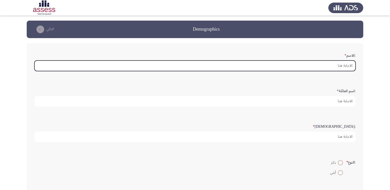
click at [272, 65] on input ":الاسم *" at bounding box center [194, 65] width 321 height 11
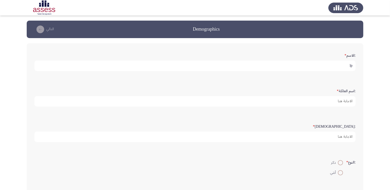
type input "l"
click at [256, 65] on input "[PERSON_NAME]" at bounding box center [194, 65] width 321 height 11
type input "[PERSON_NAME]"
type input "الصياد"
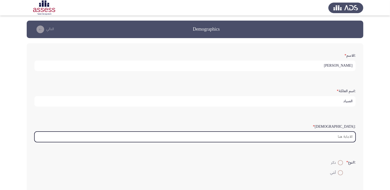
click at [323, 137] on input ":السن *" at bounding box center [194, 136] width 321 height 11
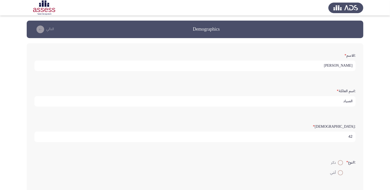
type input "42"
click at [339, 161] on span at bounding box center [340, 162] width 5 height 5
click at [339, 161] on input "ذكر" at bounding box center [340, 162] width 5 height 5
radio input "true"
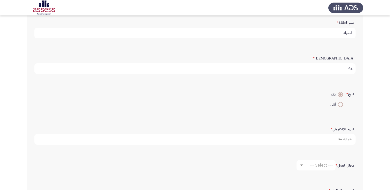
scroll to position [77, 0]
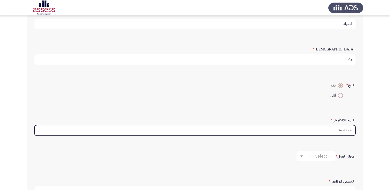
click at [329, 131] on input ":البريد الإلكتروني *" at bounding box center [194, 130] width 321 height 11
type input "ة"
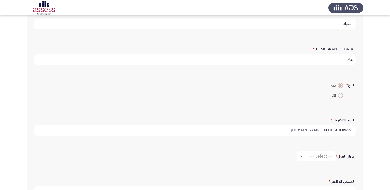
type input "[EMAIL_ADDRESS][DOMAIN_NAME]"
click at [304, 156] on div "--- Select ---" at bounding box center [318, 155] width 29 height 5
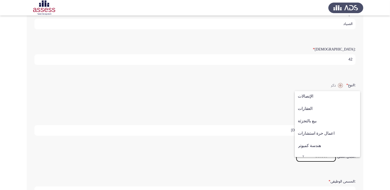
scroll to position [169, 0]
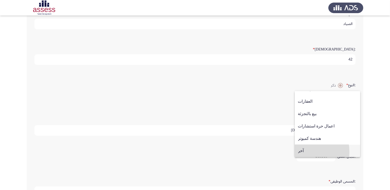
click at [305, 151] on span "آخر" at bounding box center [327, 150] width 59 height 12
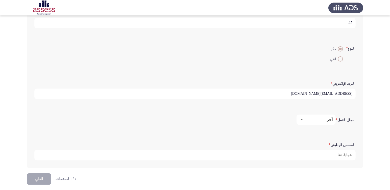
scroll to position [116, 0]
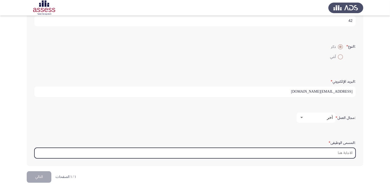
click at [338, 153] on input ":المسمى الوظيفى *" at bounding box center [194, 153] width 321 height 11
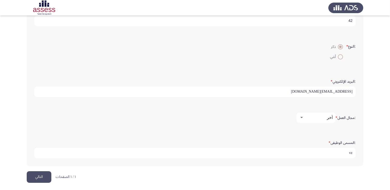
type input "v"
type input "رئيس قسم صيانة تكنولوجيا المعلومات"
click at [44, 175] on button "التالي" at bounding box center [39, 177] width 25 height 12
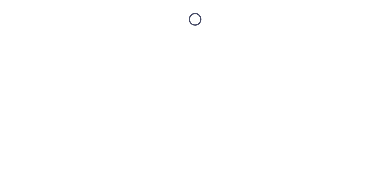
scroll to position [0, 0]
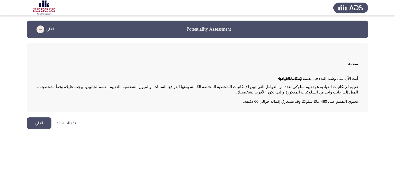
click at [39, 123] on button "التالي" at bounding box center [39, 123] width 25 height 12
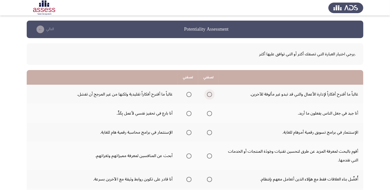
click at [209, 94] on span "Select an option" at bounding box center [209, 94] width 5 height 5
click at [209, 94] on input "Select an option" at bounding box center [209, 94] width 5 height 5
click at [209, 112] on span "Select an option" at bounding box center [209, 113] width 5 height 5
click at [209, 112] on input "Select an option" at bounding box center [209, 113] width 5 height 5
click at [209, 133] on span "Select an option" at bounding box center [209, 132] width 5 height 5
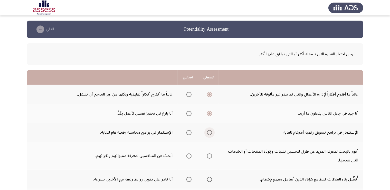
click at [209, 133] on input "Select an option" at bounding box center [209, 132] width 5 height 5
click at [211, 154] on span "Select an option" at bounding box center [209, 155] width 5 height 5
click at [211, 154] on input "Select an option" at bounding box center [209, 155] width 5 height 5
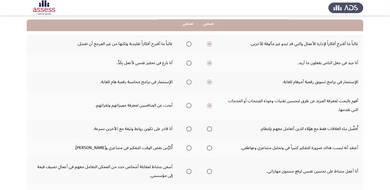
scroll to position [51, 0]
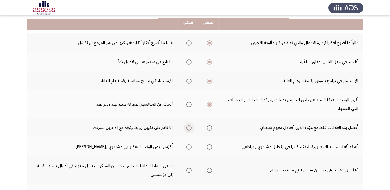
click at [188, 127] on span "Select an option" at bounding box center [189, 127] width 5 height 5
click at [188, 127] on input "Select an option" at bounding box center [189, 127] width 5 height 5
click at [191, 146] on span "Select an option" at bounding box center [189, 146] width 5 height 5
click at [191, 146] on input "Select an option" at bounding box center [189, 146] width 5 height 5
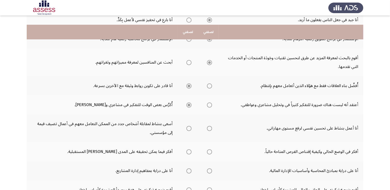
scroll to position [103, 0]
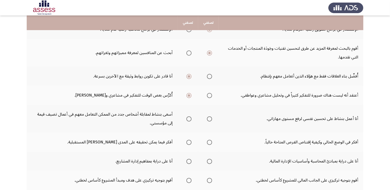
click at [209, 119] on span "Select an option" at bounding box center [209, 118] width 5 height 5
click at [209, 119] on input "Select an option" at bounding box center [209, 118] width 5 height 5
click at [189, 141] on span "Select an option" at bounding box center [189, 142] width 5 height 5
click at [189, 141] on input "Select an option" at bounding box center [189, 142] width 5 height 5
click at [190, 160] on span "Select an option" at bounding box center [189, 161] width 5 height 5
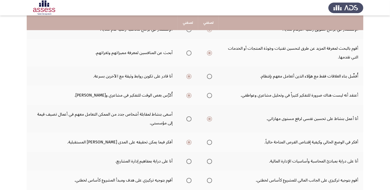
click at [190, 160] on input "Select an option" at bounding box center [189, 161] width 5 height 5
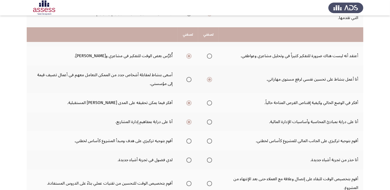
scroll to position [154, 0]
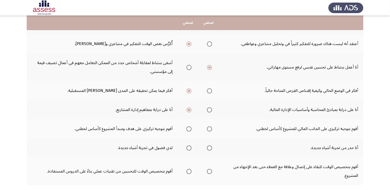
click at [188, 128] on span "Select an option" at bounding box center [189, 128] width 5 height 5
click at [188, 128] on input "Select an option" at bounding box center [189, 128] width 5 height 5
click at [190, 147] on span "Select an option" at bounding box center [189, 147] width 5 height 5
click at [190, 147] on input "Select an option" at bounding box center [189, 147] width 5 height 5
click at [209, 170] on span "Select an option" at bounding box center [209, 171] width 5 height 5
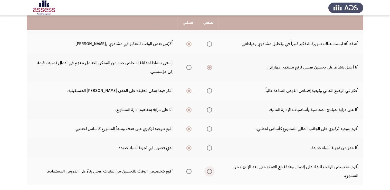
click at [209, 170] on input "Select an option" at bounding box center [209, 171] width 5 height 5
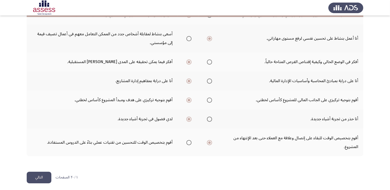
scroll to position [184, 0]
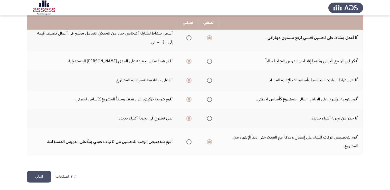
click at [36, 174] on button "التالي" at bounding box center [39, 177] width 25 height 12
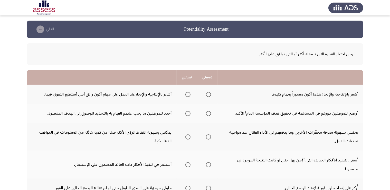
click at [210, 94] on span "Select an option" at bounding box center [208, 94] width 5 height 5
click at [210, 94] on input "Select an option" at bounding box center [208, 94] width 5 height 5
click at [211, 114] on span "Select an option" at bounding box center [208, 113] width 5 height 5
click at [211, 114] on input "Select an option" at bounding box center [208, 113] width 5 height 5
click at [209, 134] on span "Select an option" at bounding box center [208, 136] width 5 height 5
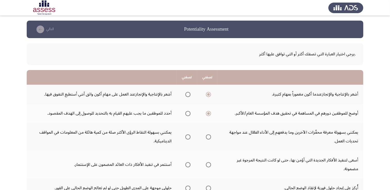
click at [209, 134] on input "Select an option" at bounding box center [208, 136] width 5 height 5
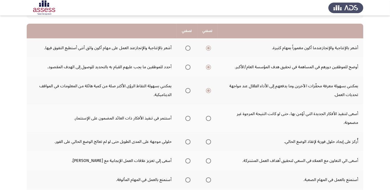
scroll to position [51, 0]
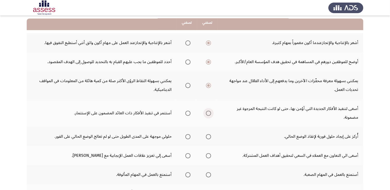
click at [210, 113] on span "Select an option" at bounding box center [208, 113] width 5 height 5
click at [210, 113] on input "Select an option" at bounding box center [208, 113] width 5 height 5
click at [190, 135] on span "Select an option" at bounding box center [188, 136] width 5 height 5
click at [190, 135] on input "Select an option" at bounding box center [188, 136] width 5 height 5
click at [189, 155] on span "Select an option" at bounding box center [188, 155] width 5 height 5
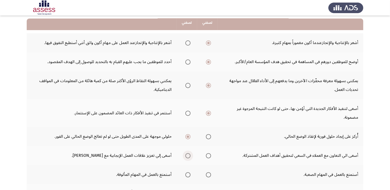
click at [189, 155] on input "Select an option" at bounding box center [188, 155] width 5 height 5
click at [209, 173] on span "Select an option" at bounding box center [208, 174] width 5 height 5
click at [209, 173] on input "Select an option" at bounding box center [208, 174] width 5 height 5
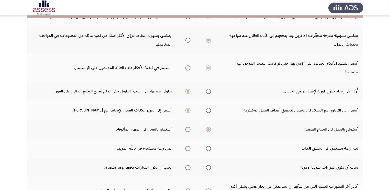
scroll to position [103, 0]
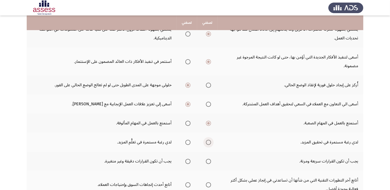
click at [211, 142] on span "Select an option" at bounding box center [208, 142] width 5 height 5
click at [211, 142] on input "Select an option" at bounding box center [208, 142] width 5 height 5
click at [208, 160] on span "Select an option" at bounding box center [208, 161] width 5 height 5
click at [208, 160] on input "Select an option" at bounding box center [208, 161] width 5 height 5
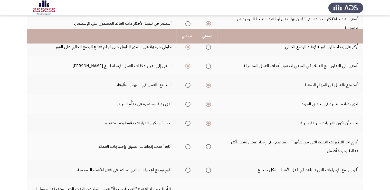
scroll to position [154, 0]
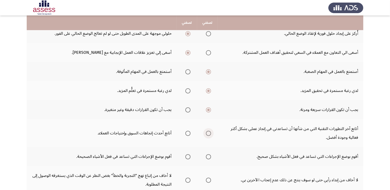
click at [211, 133] on span "Select an option" at bounding box center [208, 133] width 5 height 5
click at [211, 133] on input "Select an option" at bounding box center [208, 133] width 5 height 5
click at [189, 154] on span "Select an option" at bounding box center [188, 156] width 5 height 5
click at [189, 154] on input "Select an option" at bounding box center [188, 156] width 5 height 5
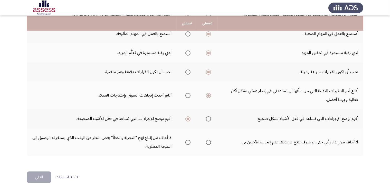
scroll to position [192, 0]
click at [191, 142] on span "Select an option" at bounding box center [188, 141] width 5 height 5
click at [191, 142] on input "Select an option" at bounding box center [188, 141] width 5 height 5
click at [41, 172] on button "التالي" at bounding box center [39, 177] width 25 height 12
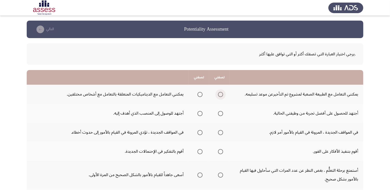
click at [222, 95] on span "Select an option" at bounding box center [220, 94] width 5 height 5
click at [222, 95] on input "Select an option" at bounding box center [220, 94] width 5 height 5
click at [199, 112] on span "Select an option" at bounding box center [200, 113] width 5 height 5
click at [199, 112] on input "Select an option" at bounding box center [200, 113] width 5 height 5
click at [220, 132] on span "Select an option" at bounding box center [220, 132] width 5 height 5
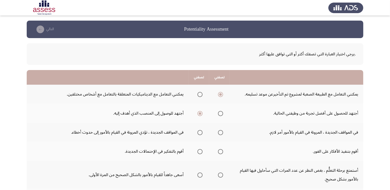
click at [220, 132] on input "Select an option" at bounding box center [220, 132] width 5 height 5
click at [222, 150] on span "Select an option" at bounding box center [220, 151] width 5 height 5
click at [222, 150] on input "Select an option" at bounding box center [220, 151] width 5 height 5
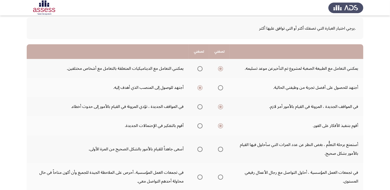
click at [201, 147] on span "Select an option" at bounding box center [200, 148] width 5 height 5
click at [201, 147] on input "Select an option" at bounding box center [200, 148] width 5 height 5
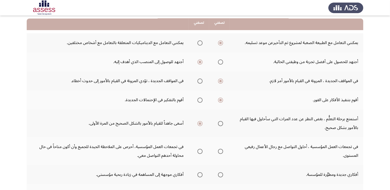
click at [220, 150] on span "Select an option" at bounding box center [220, 151] width 5 height 5
click at [220, 150] on input "Select an option" at bounding box center [220, 151] width 5 height 5
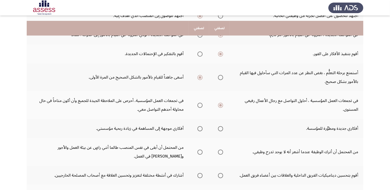
scroll to position [103, 0]
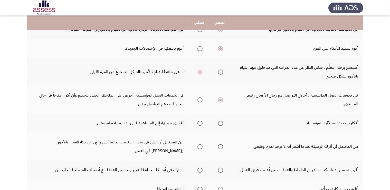
click at [220, 122] on span "Select an option" at bounding box center [220, 123] width 5 height 5
click at [220, 122] on input "Select an option" at bounding box center [220, 123] width 5 height 5
click at [222, 146] on span "Select an option" at bounding box center [220, 146] width 5 height 5
click at [222, 146] on input "Select an option" at bounding box center [220, 146] width 5 height 5
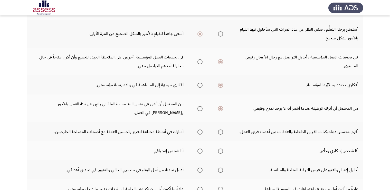
scroll to position [154, 0]
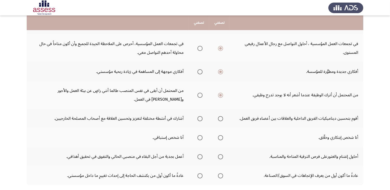
click at [220, 117] on span "Select an option" at bounding box center [220, 118] width 5 height 5
click at [220, 117] on input "Select an option" at bounding box center [220, 118] width 5 height 5
click at [200, 136] on span "Select an option" at bounding box center [200, 137] width 5 height 5
click at [200, 136] on input "Select an option" at bounding box center [200, 137] width 5 height 5
click at [220, 156] on span "Select an option" at bounding box center [220, 156] width 5 height 5
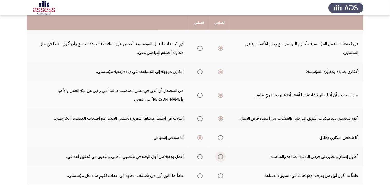
click at [220, 156] on input "Select an option" at bounding box center [220, 156] width 5 height 5
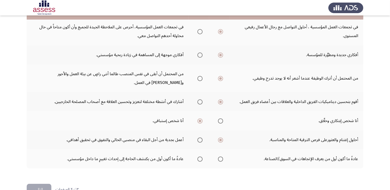
scroll to position [180, 0]
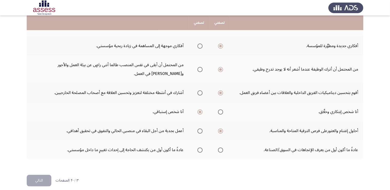
click at [201, 148] on span "Select an option" at bounding box center [200, 149] width 5 height 5
click at [201, 148] on input "Select an option" at bounding box center [200, 149] width 5 height 5
click at [39, 178] on button "التالي" at bounding box center [39, 180] width 25 height 12
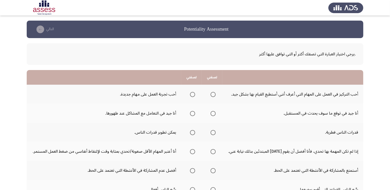
click at [195, 94] on span "Select an option" at bounding box center [192, 94] width 5 height 5
click at [195, 94] on input "Select an option" at bounding box center [192, 94] width 5 height 5
click at [214, 113] on span "Select an option" at bounding box center [213, 113] width 5 height 5
click at [214, 113] on input "Select an option" at bounding box center [213, 113] width 5 height 5
click at [215, 133] on span "Select an option" at bounding box center [213, 132] width 5 height 5
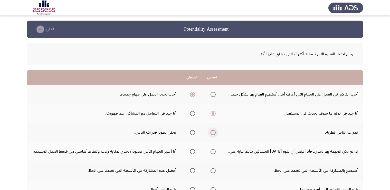
click at [215, 133] on input "Select an option" at bounding box center [213, 132] width 5 height 5
click at [213, 151] on span "Select an option" at bounding box center [213, 151] width 5 height 5
click at [213, 151] on input "Select an option" at bounding box center [213, 151] width 5 height 5
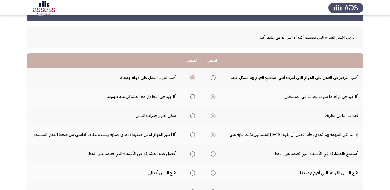
scroll to position [26, 0]
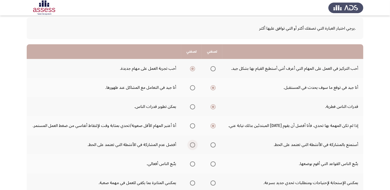
click at [193, 144] on span "Select an option" at bounding box center [192, 144] width 5 height 5
click at [193, 144] on input "Select an option" at bounding box center [192, 144] width 5 height 5
click at [194, 164] on span "Select an option" at bounding box center [192, 163] width 5 height 5
click at [194, 164] on input "Select an option" at bounding box center [192, 163] width 5 height 5
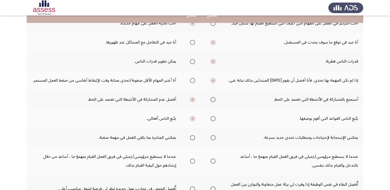
scroll to position [77, 0]
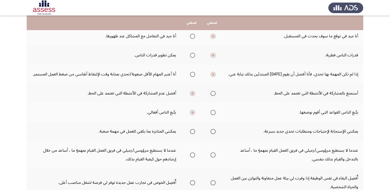
click at [213, 130] on span "Select an option" at bounding box center [213, 131] width 5 height 5
click at [213, 130] on input "Select an option" at bounding box center [213, 131] width 5 height 5
click at [192, 154] on span "Select an option" at bounding box center [192, 154] width 5 height 5
click at [192, 154] on input "Select an option" at bounding box center [192, 154] width 5 height 5
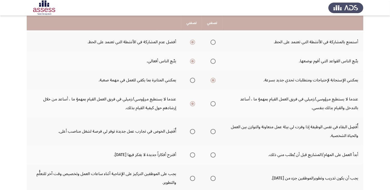
scroll to position [128, 0]
click at [194, 131] on span "Select an option" at bounding box center [192, 130] width 5 height 5
click at [194, 131] on input "Select an option" at bounding box center [192, 130] width 5 height 5
click at [192, 152] on span "Select an option" at bounding box center [192, 154] width 5 height 5
click at [192, 152] on input "Select an option" at bounding box center [192, 154] width 5 height 5
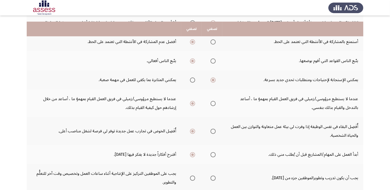
scroll to position [154, 0]
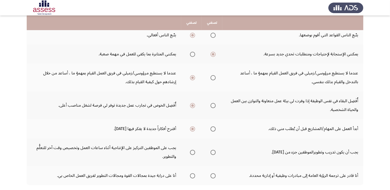
click at [214, 151] on span "Select an option" at bounding box center [213, 152] width 5 height 5
click at [214, 151] on input "Select an option" at bounding box center [213, 152] width 5 height 5
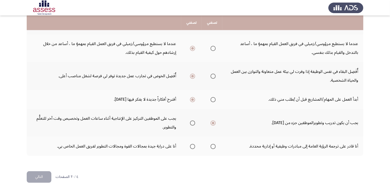
scroll to position [184, 0]
click at [192, 145] on span "Select an option" at bounding box center [192, 145] width 5 height 5
click at [192, 145] on input "Select an option" at bounding box center [192, 145] width 5 height 5
click at [37, 172] on button "التالي" at bounding box center [39, 177] width 25 height 12
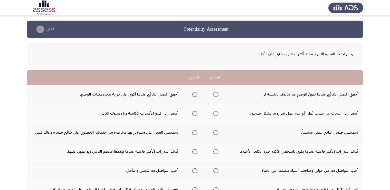
click at [195, 95] on span "Select an option" at bounding box center [194, 94] width 5 height 5
click at [195, 95] on input "Select an option" at bounding box center [194, 94] width 5 height 5
click at [216, 114] on span "Select an option" at bounding box center [216, 113] width 5 height 5
click at [216, 114] on input "Select an option" at bounding box center [216, 113] width 5 height 5
click at [193, 132] on span "Select an option" at bounding box center [194, 132] width 5 height 5
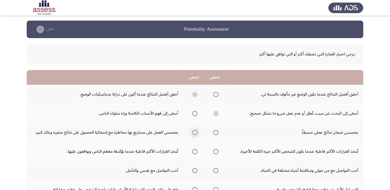
click at [193, 132] on input "Select an option" at bounding box center [194, 132] width 5 height 5
click at [196, 151] on span "Select an option" at bounding box center [194, 151] width 5 height 5
click at [196, 151] on input "Select an option" at bounding box center [194, 151] width 5 height 5
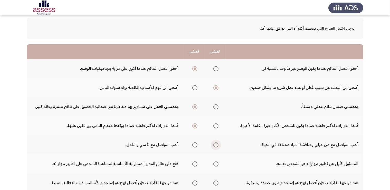
click at [214, 144] on span "Select an option" at bounding box center [216, 144] width 5 height 5
click at [214, 144] on input "Select an option" at bounding box center [216, 144] width 5 height 5
click at [193, 164] on span "Select an option" at bounding box center [194, 163] width 5 height 5
click at [193, 164] on input "Select an option" at bounding box center [194, 163] width 5 height 5
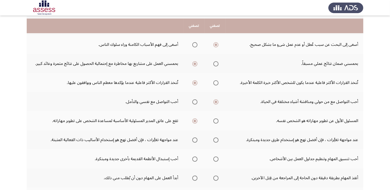
scroll to position [77, 0]
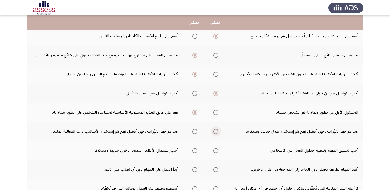
click at [217, 132] on span "Select an option" at bounding box center [216, 131] width 5 height 5
click at [217, 132] on input "Select an option" at bounding box center [216, 131] width 5 height 5
click at [195, 150] on span "Select an option" at bounding box center [194, 150] width 5 height 5
click at [195, 150] on input "Select an option" at bounding box center [194, 150] width 5 height 5
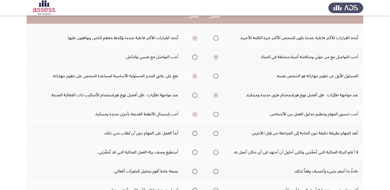
scroll to position [128, 0]
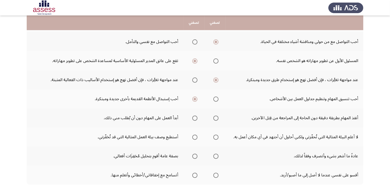
click at [217, 118] on span "Select an option" at bounding box center [216, 117] width 5 height 5
click at [217, 118] on input "Select an option" at bounding box center [216, 117] width 5 height 5
click at [194, 117] on span "Select an option" at bounding box center [194, 117] width 5 height 5
click at [194, 117] on input "Select an option" at bounding box center [194, 117] width 5 height 5
click at [195, 137] on span "Select an option" at bounding box center [194, 136] width 5 height 5
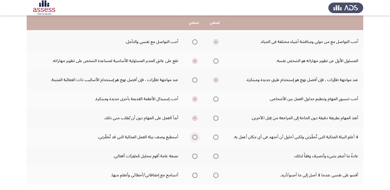
click at [195, 137] on input "Select an option" at bounding box center [194, 136] width 5 height 5
click at [195, 155] on span "Select an option" at bounding box center [194, 155] width 5 height 5
click at [195, 155] on input "Select an option" at bounding box center [194, 155] width 5 height 5
click at [195, 175] on span "Select an option" at bounding box center [194, 174] width 5 height 5
click at [195, 175] on input "Select an option" at bounding box center [194, 174] width 5 height 5
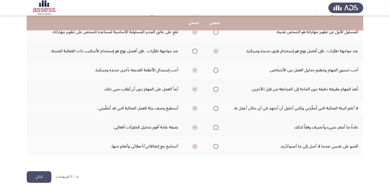
scroll to position [158, 0]
click at [33, 175] on button "التالي" at bounding box center [39, 176] width 25 height 12
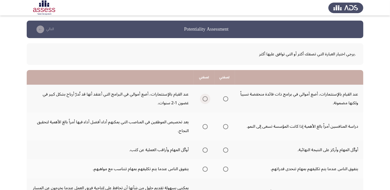
click at [207, 99] on span "Select an option" at bounding box center [205, 98] width 5 height 5
click at [207, 99] on input "Select an option" at bounding box center [205, 98] width 5 height 5
click at [207, 125] on span "Select an option" at bounding box center [205, 126] width 5 height 5
click at [207, 125] on input "Select an option" at bounding box center [205, 126] width 5 height 5
click at [205, 149] on span "Select an option" at bounding box center [205, 149] width 5 height 5
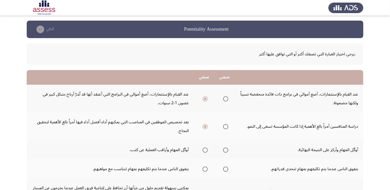
click at [205, 149] on input "Select an option" at bounding box center [205, 149] width 5 height 5
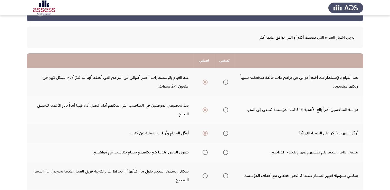
scroll to position [26, 0]
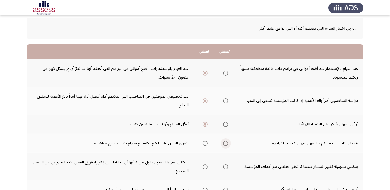
click at [226, 143] on span "Select an option" at bounding box center [225, 143] width 5 height 5
click at [226, 143] on input "Select an option" at bounding box center [225, 143] width 5 height 5
click at [204, 166] on span "Select an option" at bounding box center [205, 166] width 5 height 5
click at [204, 166] on input "Select an option" at bounding box center [205, 166] width 5 height 5
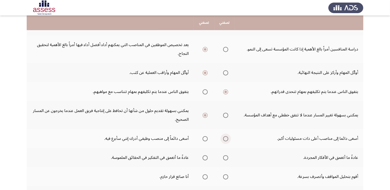
click at [227, 138] on span "Select an option" at bounding box center [225, 138] width 5 height 5
click at [227, 138] on input "Select an option" at bounding box center [225, 138] width 5 height 5
click at [207, 155] on span "Select an option" at bounding box center [205, 157] width 5 height 5
click at [207, 155] on input "Select an option" at bounding box center [205, 157] width 5 height 5
click at [226, 155] on span "Select an option" at bounding box center [225, 157] width 5 height 5
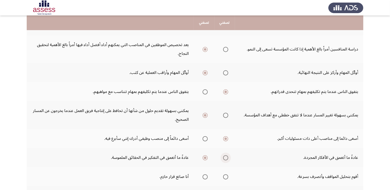
click at [226, 155] on input "Select an option" at bounding box center [225, 157] width 5 height 5
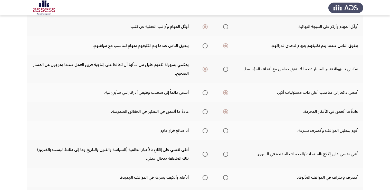
scroll to position [128, 0]
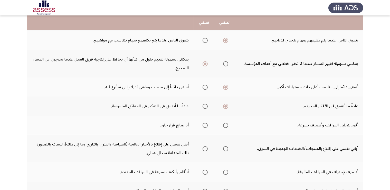
click at [227, 124] on span "Select an option" at bounding box center [225, 125] width 5 height 5
click at [227, 124] on input "Select an option" at bounding box center [225, 125] width 5 height 5
click at [227, 147] on span "Select an option" at bounding box center [225, 148] width 5 height 5
click at [227, 147] on input "Select an option" at bounding box center [225, 148] width 5 height 5
click at [207, 170] on span "Select an option" at bounding box center [205, 171] width 5 height 5
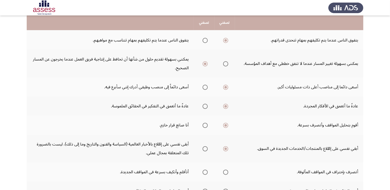
click at [207, 170] on input "Select an option" at bounding box center [205, 171] width 5 height 5
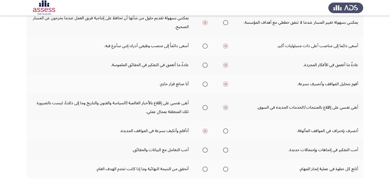
scroll to position [180, 0]
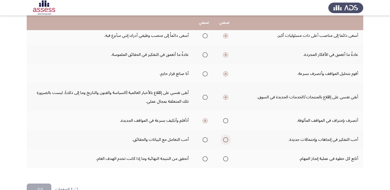
click at [228, 137] on span "Select an option" at bounding box center [225, 139] width 5 height 5
click at [228, 137] on input "Select an option" at bounding box center [225, 139] width 5 height 5
click at [227, 158] on span "Select an option" at bounding box center [225, 158] width 5 height 5
click at [227, 158] on input "Select an option" at bounding box center [225, 158] width 5 height 5
click at [37, 185] on button "التالي" at bounding box center [39, 189] width 25 height 12
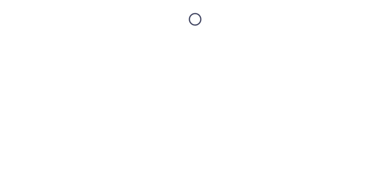
scroll to position [0, 0]
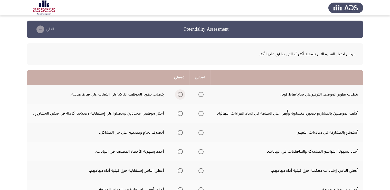
click at [182, 94] on span "Select an option" at bounding box center [180, 94] width 5 height 5
click at [182, 94] on input "Select an option" at bounding box center [180, 94] width 5 height 5
click at [180, 113] on span "Select an option" at bounding box center [180, 113] width 5 height 5
click at [180, 113] on input "Select an option" at bounding box center [180, 113] width 5 height 5
click at [201, 132] on span "Select an option" at bounding box center [201, 132] width 5 height 5
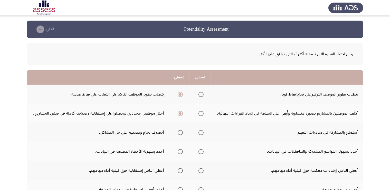
click at [201, 132] on input "Select an option" at bounding box center [201, 132] width 5 height 5
click at [204, 151] on span "Select an option" at bounding box center [201, 151] width 5 height 5
click at [204, 151] on input "Select an option" at bounding box center [201, 151] width 5 height 5
click at [181, 170] on span "Select an option" at bounding box center [180, 170] width 5 height 5
click at [181, 170] on input "Select an option" at bounding box center [180, 170] width 5 height 5
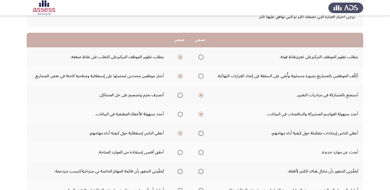
scroll to position [51, 0]
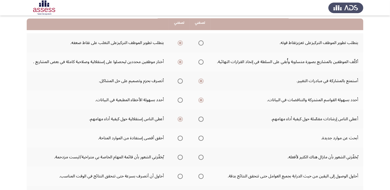
click at [203, 138] on span "Select an option" at bounding box center [201, 137] width 5 height 5
click at [203, 138] on input "Select an option" at bounding box center [201, 137] width 5 height 5
click at [201, 157] on span "Select an option" at bounding box center [201, 156] width 5 height 5
click at [201, 157] on input "Select an option" at bounding box center [201, 156] width 5 height 5
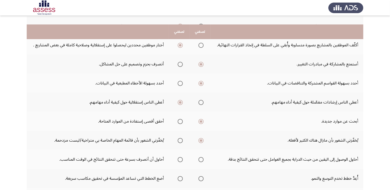
scroll to position [77, 0]
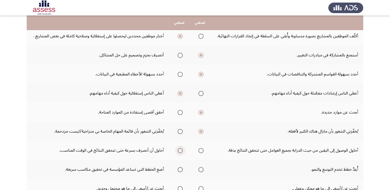
click at [182, 150] on span "Select an option" at bounding box center [180, 150] width 5 height 5
click at [182, 150] on input "Select an option" at bounding box center [180, 150] width 5 height 5
click at [201, 169] on span "Select an option" at bounding box center [201, 169] width 5 height 5
click at [201, 169] on input "Select an option" at bounding box center [201, 169] width 5 height 5
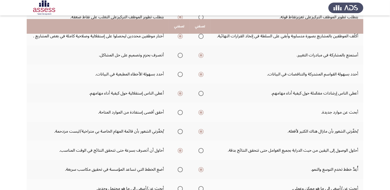
scroll to position [103, 0]
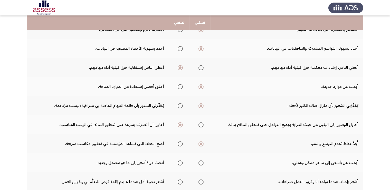
click at [180, 162] on span "Select an option" at bounding box center [180, 162] width 5 height 5
click at [180, 162] on input "Select an option" at bounding box center [180, 162] width 5 height 5
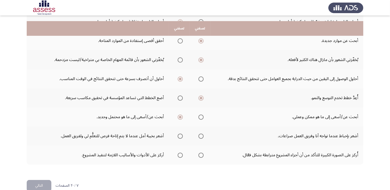
scroll to position [154, 0]
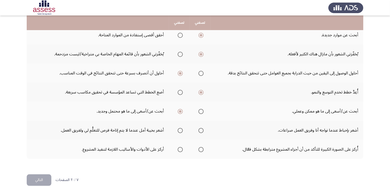
click at [181, 129] on span "Select an option" at bounding box center [180, 130] width 5 height 5
click at [181, 129] on input "Select an option" at bounding box center [180, 130] width 5 height 5
click at [203, 149] on span "Select an option" at bounding box center [201, 149] width 5 height 5
click at [203, 149] on input "Select an option" at bounding box center [201, 149] width 5 height 5
click at [44, 176] on button "التالي" at bounding box center [39, 180] width 25 height 12
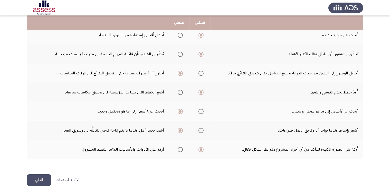
scroll to position [0, 0]
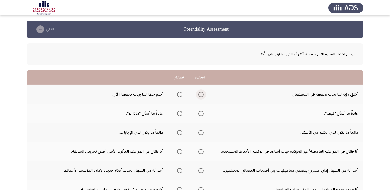
click at [201, 94] on span "Select an option" at bounding box center [201, 94] width 5 height 5
click at [201, 94] on input "Select an option" at bounding box center [201, 94] width 5 height 5
click at [179, 113] on span "Select an option" at bounding box center [179, 113] width 5 height 5
click at [179, 113] on input "Select an option" at bounding box center [179, 113] width 5 height 5
click at [179, 131] on span "Select an option" at bounding box center [179, 132] width 5 height 5
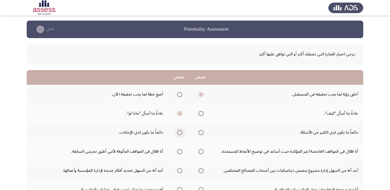
click at [179, 131] on input "Select an option" at bounding box center [179, 132] width 5 height 5
click at [201, 151] on span "Select an option" at bounding box center [201, 151] width 5 height 5
click at [201, 151] on input "Select an option" at bounding box center [201, 151] width 5 height 5
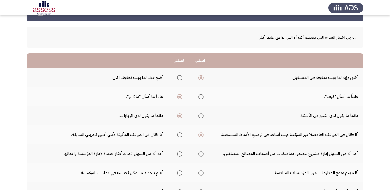
scroll to position [26, 0]
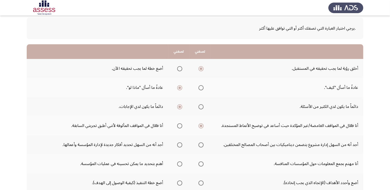
click at [181, 143] on span "Select an option" at bounding box center [179, 144] width 5 height 5
click at [181, 143] on input "Select an option" at bounding box center [179, 144] width 5 height 5
click at [181, 163] on span "Select an option" at bounding box center [179, 163] width 5 height 5
click at [181, 163] on input "Select an option" at bounding box center [179, 163] width 5 height 5
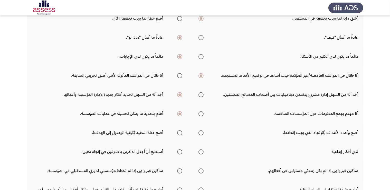
scroll to position [77, 0]
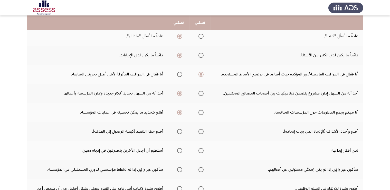
click at [180, 131] on span "Select an option" at bounding box center [179, 131] width 5 height 5
click at [180, 131] on input "Select an option" at bounding box center [179, 131] width 5 height 5
click at [181, 150] on span "Select an option" at bounding box center [179, 150] width 5 height 5
click at [181, 150] on input "Select an option" at bounding box center [179, 150] width 5 height 5
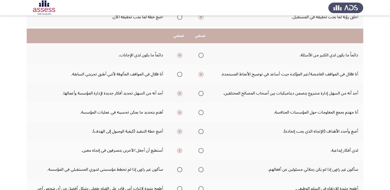
scroll to position [103, 0]
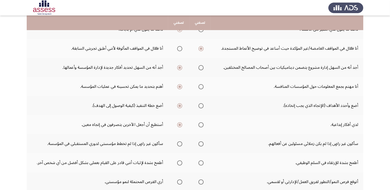
click at [180, 143] on span "Select an option" at bounding box center [179, 143] width 5 height 5
click at [180, 143] on input "Select an option" at bounding box center [179, 143] width 5 height 5
click at [203, 161] on span "Select an option" at bounding box center [201, 162] width 5 height 5
click at [203, 161] on input "Select an option" at bounding box center [201, 162] width 5 height 5
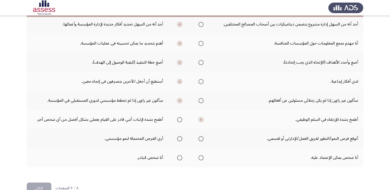
scroll to position [154, 0]
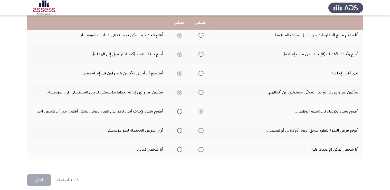
click at [180, 129] on span "Select an option" at bounding box center [179, 130] width 5 height 5
click at [180, 129] on input "Select an option" at bounding box center [179, 130] width 5 height 5
click at [181, 148] on span "Select an option" at bounding box center [179, 149] width 5 height 5
click at [181, 148] on input "Select an option" at bounding box center [179, 149] width 5 height 5
click at [42, 177] on button "التالي" at bounding box center [39, 180] width 25 height 12
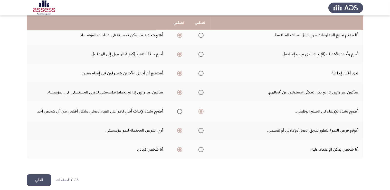
scroll to position [0, 0]
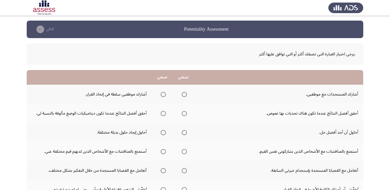
click at [185, 96] on span "Select an option" at bounding box center [184, 94] width 5 height 5
click at [185, 96] on input "Select an option" at bounding box center [184, 94] width 5 height 5
click at [164, 95] on span "Select an option" at bounding box center [163, 94] width 5 height 5
click at [164, 95] on input "Select an option" at bounding box center [163, 94] width 5 height 5
click at [185, 114] on span "Select an option" at bounding box center [184, 113] width 5 height 5
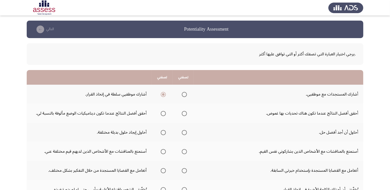
click at [185, 114] on input "Select an option" at bounding box center [184, 113] width 5 height 5
click at [165, 131] on span "Select an option" at bounding box center [163, 132] width 5 height 5
click at [165, 131] on input "Select an option" at bounding box center [163, 132] width 5 height 5
click at [164, 152] on span "Select an option" at bounding box center [163, 151] width 5 height 5
click at [164, 152] on input "Select an option" at bounding box center [163, 151] width 5 height 5
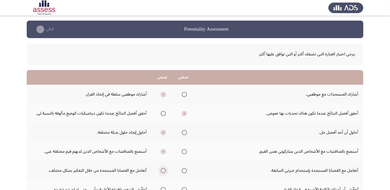
click at [164, 170] on span "Select an option" at bounding box center [163, 170] width 5 height 5
click at [164, 170] on input "Select an option" at bounding box center [163, 170] width 5 height 5
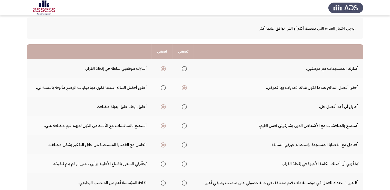
click at [186, 164] on span "Select an option" at bounding box center [184, 163] width 5 height 5
click at [186, 164] on input "Select an option" at bounding box center [184, 163] width 5 height 5
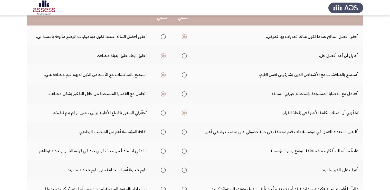
scroll to position [77, 0]
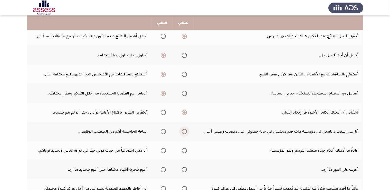
click at [186, 131] on span "Select an option" at bounding box center [184, 131] width 5 height 5
click at [186, 131] on input "Select an option" at bounding box center [184, 131] width 5 height 5
click at [186, 150] on span "Select an option" at bounding box center [184, 150] width 5 height 5
click at [186, 150] on input "Select an option" at bounding box center [184, 150] width 5 height 5
click at [185, 168] on span "Select an option" at bounding box center [184, 169] width 5 height 5
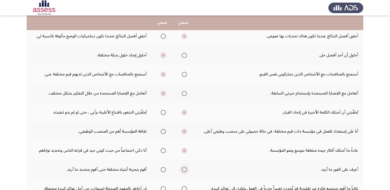
click at [185, 168] on input "Select an option" at bounding box center [184, 169] width 5 height 5
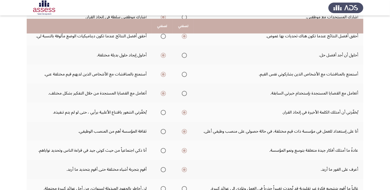
scroll to position [103, 0]
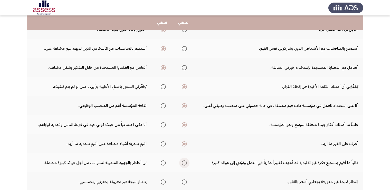
click at [186, 161] on span "Select an option" at bounding box center [184, 162] width 5 height 5
click at [186, 161] on input "Select an option" at bounding box center [184, 162] width 5 height 5
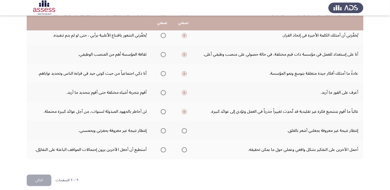
scroll to position [154, 0]
click at [164, 129] on span "Select an option" at bounding box center [163, 130] width 5 height 5
click at [164, 129] on input "Select an option" at bounding box center [163, 130] width 5 height 5
click at [165, 147] on span "Select an option" at bounding box center [163, 149] width 5 height 5
click at [165, 147] on input "Select an option" at bounding box center [163, 149] width 5 height 5
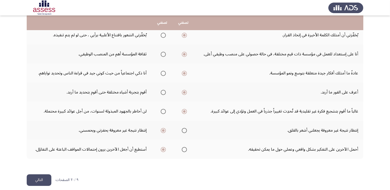
click at [42, 176] on button "التالي" at bounding box center [39, 180] width 25 height 12
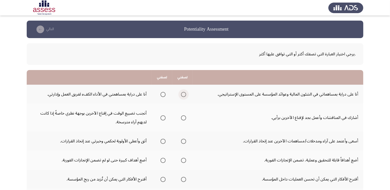
click at [185, 94] on span "Select an option" at bounding box center [183, 94] width 5 height 5
click at [185, 94] on input "Select an option" at bounding box center [183, 94] width 5 height 5
click at [185, 118] on span "Select an option" at bounding box center [183, 117] width 5 height 5
click at [185, 118] on input "Select an option" at bounding box center [183, 117] width 5 height 5
click at [186, 140] on span "Select an option" at bounding box center [183, 141] width 5 height 5
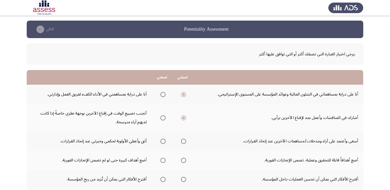
click at [186, 140] on input "Select an option" at bounding box center [183, 141] width 5 height 5
click at [184, 159] on span "Select an option" at bounding box center [183, 160] width 5 height 5
click at [184, 159] on input "Select an option" at bounding box center [183, 160] width 5 height 5
click at [184, 179] on span "Select an option" at bounding box center [183, 179] width 5 height 5
click at [184, 179] on input "Select an option" at bounding box center [183, 179] width 5 height 5
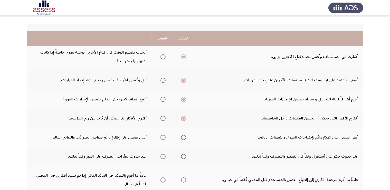
scroll to position [77, 0]
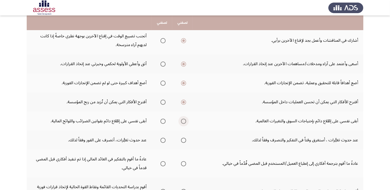
click at [183, 120] on span "Select an option" at bounding box center [183, 120] width 5 height 5
click at [183, 120] on input "Select an option" at bounding box center [183, 120] width 5 height 5
click at [163, 140] on span "Select an option" at bounding box center [163, 139] width 5 height 5
click at [163, 140] on input "Select an option" at bounding box center [163, 139] width 5 height 5
click at [183, 162] on span "Select an option" at bounding box center [183, 163] width 5 height 5
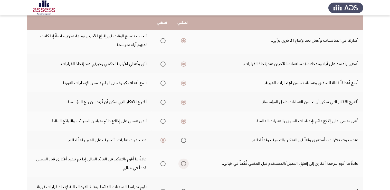
click at [183, 162] on input "Select an option" at bounding box center [183, 163] width 5 height 5
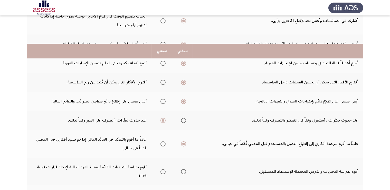
scroll to position [128, 0]
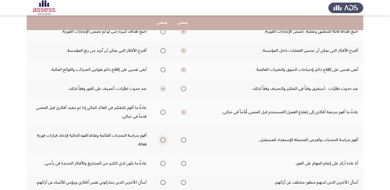
click at [164, 137] on span "Select an option" at bounding box center [163, 139] width 5 height 5
click at [164, 137] on input "Select an option" at bounding box center [163, 139] width 5 height 5
click at [184, 162] on span "Select an option" at bounding box center [183, 163] width 5 height 5
click at [184, 162] on input "Select an option" at bounding box center [183, 163] width 5 height 5
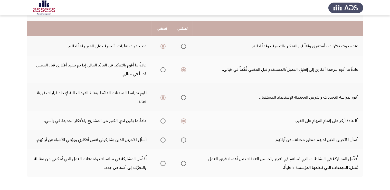
scroll to position [180, 0]
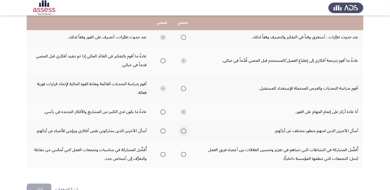
click at [182, 128] on span "Select an option" at bounding box center [183, 130] width 5 height 5
click at [182, 128] on input "Select an option" at bounding box center [183, 130] width 5 height 5
click at [164, 153] on span "Select an option" at bounding box center [163, 154] width 5 height 5
click at [164, 153] on input "Select an option" at bounding box center [163, 154] width 5 height 5
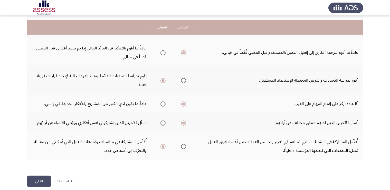
scroll to position [192, 0]
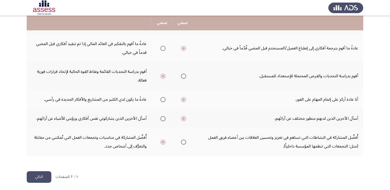
click at [40, 174] on button "التالي" at bounding box center [39, 177] width 25 height 12
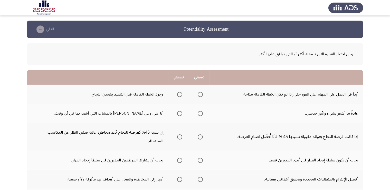
click at [180, 95] on span "Select an option" at bounding box center [179, 94] width 5 height 5
click at [180, 95] on input "Select an option" at bounding box center [179, 94] width 5 height 5
click at [180, 112] on span "Select an option" at bounding box center [179, 113] width 5 height 5
click at [180, 112] on input "Select an option" at bounding box center [179, 113] width 5 height 5
click at [202, 137] on span "Select an option" at bounding box center [200, 136] width 5 height 5
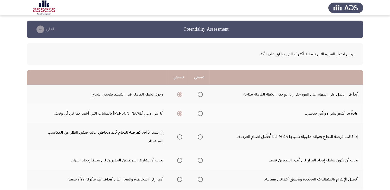
click at [202, 137] on input "Select an option" at bounding box center [200, 136] width 5 height 5
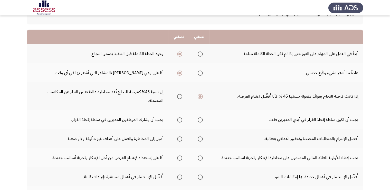
scroll to position [51, 0]
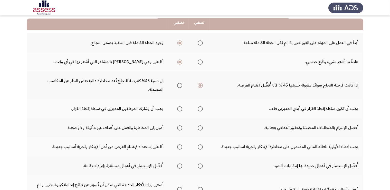
click at [203, 108] on span "Select an option" at bounding box center [200, 108] width 5 height 5
click at [203, 108] on input "Select an option" at bounding box center [200, 108] width 5 height 5
click at [203, 127] on span "Select an option" at bounding box center [200, 127] width 5 height 5
click at [203, 127] on input "Select an option" at bounding box center [200, 127] width 5 height 5
click at [180, 146] on span "Select an option" at bounding box center [179, 146] width 5 height 5
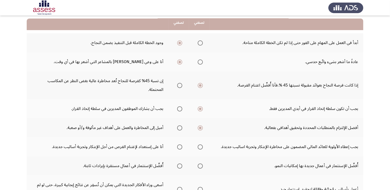
click at [180, 146] on input "Select an option" at bounding box center [179, 146] width 5 height 5
click at [200, 164] on span "Select an option" at bounding box center [200, 165] width 5 height 5
click at [200, 164] on input "Select an option" at bounding box center [200, 165] width 5 height 5
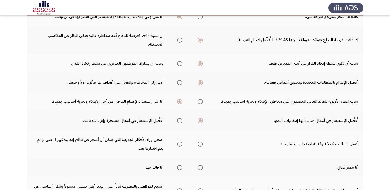
scroll to position [103, 0]
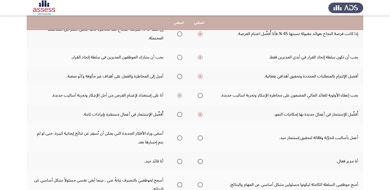
click at [178, 137] on span "Select an option" at bounding box center [179, 137] width 5 height 5
click at [178, 137] on input "Select an option" at bounding box center [179, 137] width 5 height 5
click at [179, 159] on span "Select an option" at bounding box center [179, 161] width 5 height 5
click at [179, 159] on input "Select an option" at bounding box center [179, 161] width 5 height 5
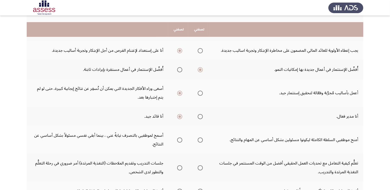
scroll to position [154, 0]
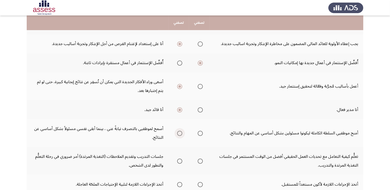
click at [179, 133] on span "Select an option" at bounding box center [179, 133] width 5 height 5
click at [179, 133] on input "Select an option" at bounding box center [179, 133] width 5 height 5
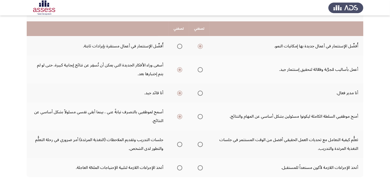
scroll to position [180, 0]
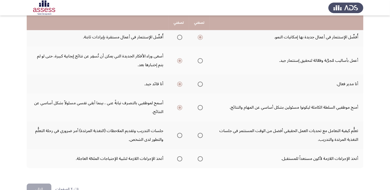
click at [179, 133] on span "Select an option" at bounding box center [179, 135] width 5 height 5
click at [179, 133] on input "Select an option" at bounding box center [179, 135] width 5 height 5
click at [201, 158] on span "Select an option" at bounding box center [200, 158] width 5 height 5
click at [201, 158] on input "Select an option" at bounding box center [200, 158] width 5 height 5
click at [38, 185] on button "التالي" at bounding box center [39, 189] width 25 height 12
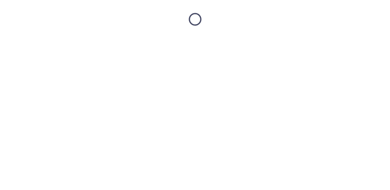
scroll to position [0, 0]
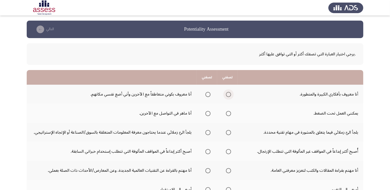
click at [229, 94] on span "Select an option" at bounding box center [228, 94] width 5 height 5
click at [229, 94] on input "Select an option" at bounding box center [228, 94] width 5 height 5
click at [229, 112] on span "Select an option" at bounding box center [228, 113] width 5 height 5
click at [229, 112] on input "Select an option" at bounding box center [228, 113] width 5 height 5
click at [208, 113] on span "Select an option" at bounding box center [208, 113] width 5 height 5
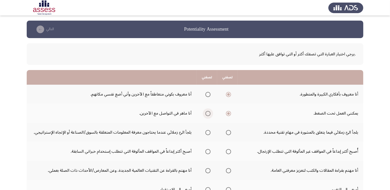
click at [208, 113] on input "Select an option" at bounding box center [208, 113] width 5 height 5
click at [230, 132] on span "Select an option" at bounding box center [228, 132] width 5 height 5
click at [230, 132] on input "Select an option" at bounding box center [228, 132] width 5 height 5
click at [207, 132] on span "Select an option" at bounding box center [208, 132] width 5 height 5
click at [207, 132] on input "Select an option" at bounding box center [208, 132] width 5 height 5
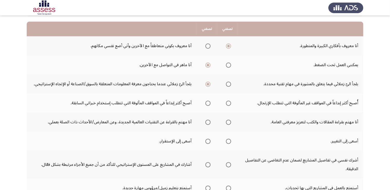
scroll to position [51, 0]
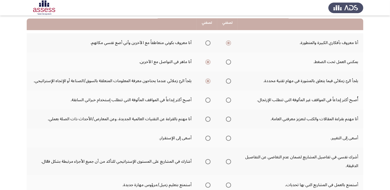
click at [207, 100] on span "Select an option" at bounding box center [208, 99] width 5 height 5
click at [207, 100] on input "Select an option" at bounding box center [208, 99] width 5 height 5
click at [210, 118] on span "Select an option" at bounding box center [208, 118] width 5 height 5
click at [210, 118] on input "Select an option" at bounding box center [208, 118] width 5 height 5
click at [229, 138] on span "Select an option" at bounding box center [228, 137] width 5 height 5
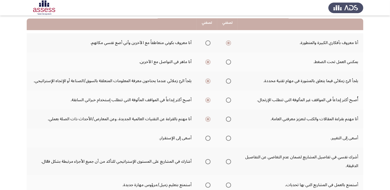
click at [229, 138] on input "Select an option" at bounding box center [228, 137] width 5 height 5
click at [208, 159] on span "Select an option" at bounding box center [208, 161] width 5 height 5
click at [208, 159] on input "Select an option" at bounding box center [208, 161] width 5 height 5
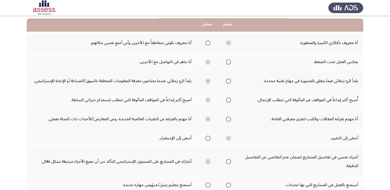
scroll to position [77, 0]
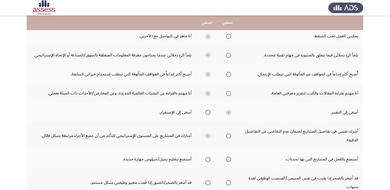
click at [230, 159] on span "Select an option" at bounding box center [228, 159] width 5 height 5
click at [230, 159] on input "Select an option" at bounding box center [228, 159] width 5 height 5
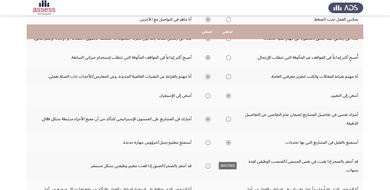
scroll to position [103, 0]
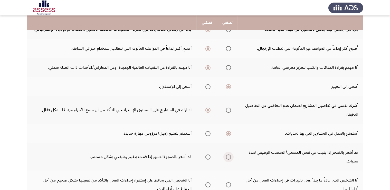
click at [230, 157] on span "Select an option" at bounding box center [228, 156] width 5 height 5
click at [230, 157] on input "Select an option" at bounding box center [228, 156] width 5 height 5
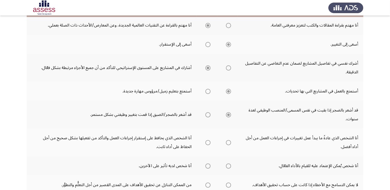
scroll to position [154, 0]
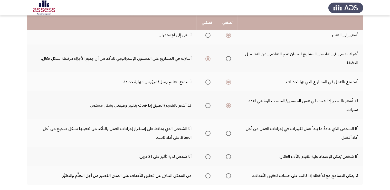
click at [228, 131] on span "Select an option" at bounding box center [228, 133] width 5 height 5
click at [228, 131] on input "Select an option" at bounding box center [228, 133] width 5 height 5
click at [208, 157] on span "Select an option" at bounding box center [208, 156] width 5 height 5
click at [208, 157] on input "Select an option" at bounding box center [208, 156] width 5 height 5
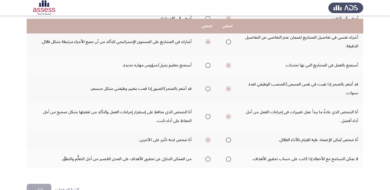
scroll to position [180, 0]
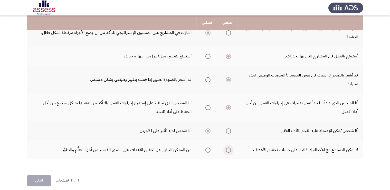
click at [231, 149] on span "Select an option" at bounding box center [228, 149] width 5 height 5
click at [231, 149] on input "Select an option" at bounding box center [228, 149] width 5 height 5
click at [43, 178] on button "التالي" at bounding box center [39, 180] width 25 height 12
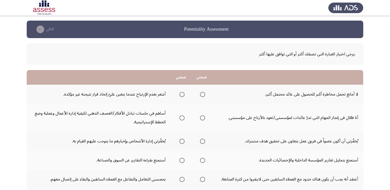
click at [203, 94] on span "Select an option" at bounding box center [203, 94] width 0 height 0
click at [203, 94] on input "Select an option" at bounding box center [202, 94] width 5 height 5
click at [182, 116] on span "Select an option" at bounding box center [182, 117] width 5 height 5
click at [182, 116] on input "Select an option" at bounding box center [182, 117] width 5 height 5
click at [181, 139] on span "Select an option" at bounding box center [182, 141] width 5 height 5
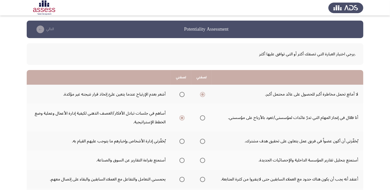
click at [181, 139] on input "Select an option" at bounding box center [182, 141] width 5 height 5
click at [183, 160] on span "Select an option" at bounding box center [182, 160] width 5 height 5
click at [183, 160] on input "Select an option" at bounding box center [182, 160] width 5 height 5
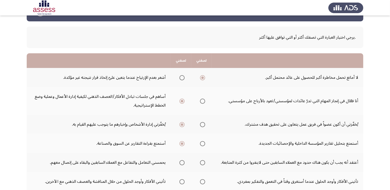
scroll to position [26, 0]
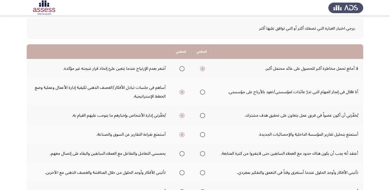
click at [181, 154] on span "Select an option" at bounding box center [182, 153] width 5 height 5
click at [181, 154] on input "Select an option" at bounding box center [182, 153] width 5 height 5
click at [183, 173] on span "Select an option" at bounding box center [182, 172] width 5 height 5
click at [183, 173] on input "Select an option" at bounding box center [182, 172] width 5 height 5
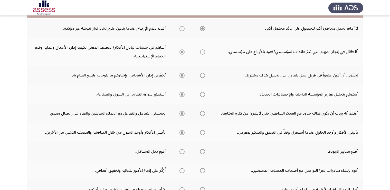
scroll to position [77, 0]
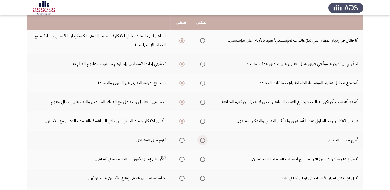
click at [202, 138] on span "Select an option" at bounding box center [202, 139] width 5 height 5
click at [202, 138] on input "Select an option" at bounding box center [202, 139] width 5 height 5
click at [204, 159] on span "Select an option" at bounding box center [202, 159] width 5 height 5
click at [204, 159] on input "Select an option" at bounding box center [202, 159] width 5 height 5
click at [182, 178] on span "Select an option" at bounding box center [182, 178] width 5 height 5
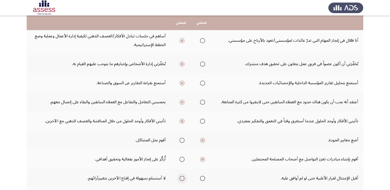
click at [182, 178] on input "Select an option" at bounding box center [182, 178] width 5 height 5
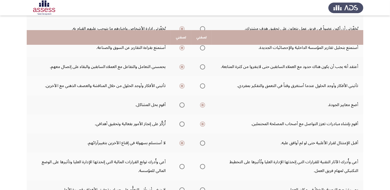
scroll to position [128, 0]
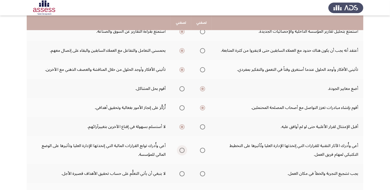
click at [183, 150] on span "Select an option" at bounding box center [182, 150] width 5 height 5
click at [183, 150] on input "Select an option" at bounding box center [182, 150] width 5 height 5
click at [182, 172] on span "Select an option" at bounding box center [182, 173] width 5 height 5
click at [182, 172] on input "Select an option" at bounding box center [182, 173] width 5 height 5
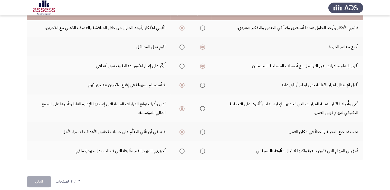
scroll to position [175, 0]
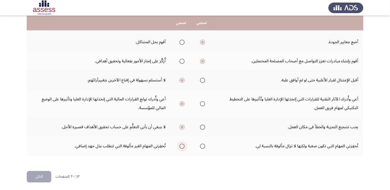
click at [183, 144] on span "Select an option" at bounding box center [182, 145] width 5 height 5
click at [183, 144] on input "Select an option" at bounding box center [182, 145] width 5 height 5
click at [38, 176] on button "التالي" at bounding box center [39, 177] width 25 height 12
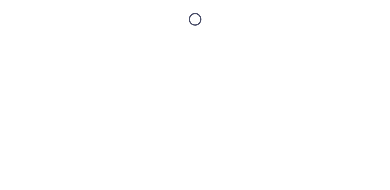
scroll to position [0, 0]
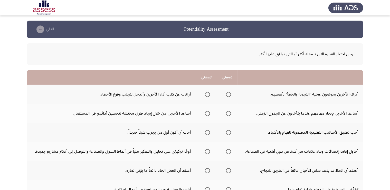
click at [208, 93] on span "Select an option" at bounding box center [207, 94] width 5 height 5
click at [208, 93] on input "Select an option" at bounding box center [207, 94] width 5 height 5
click at [208, 113] on span "Select an option" at bounding box center [207, 113] width 5 height 5
click at [208, 113] on input "Select an option" at bounding box center [207, 113] width 5 height 5
click at [208, 132] on span "Select an option" at bounding box center [207, 132] width 5 height 5
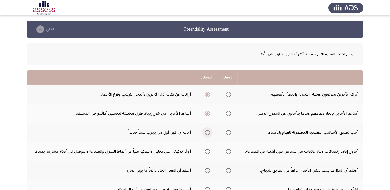
click at [208, 132] on input "Select an option" at bounding box center [207, 132] width 5 height 5
click at [228, 152] on span "Select an option" at bounding box center [228, 151] width 5 height 5
click at [228, 152] on input "Select an option" at bounding box center [228, 151] width 5 height 5
click at [208, 171] on span "Select an option" at bounding box center [207, 170] width 5 height 5
click at [208, 171] on input "Select an option" at bounding box center [207, 170] width 5 height 5
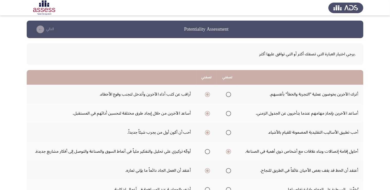
scroll to position [26, 0]
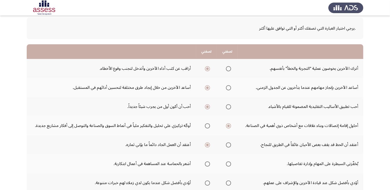
click at [208, 163] on span "Select an option" at bounding box center [207, 163] width 5 height 5
click at [208, 163] on input "Select an option" at bounding box center [207, 163] width 5 height 5
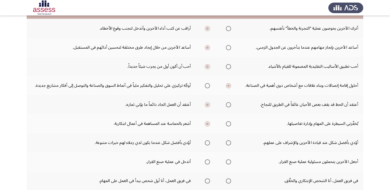
scroll to position [77, 0]
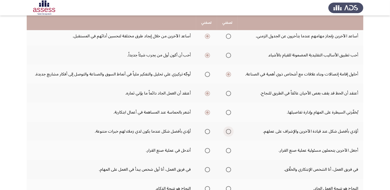
click at [228, 131] on span "Select an option" at bounding box center [228, 131] width 5 height 5
click at [228, 131] on input "Select an option" at bounding box center [228, 131] width 5 height 5
click at [209, 149] on span "Select an option" at bounding box center [207, 150] width 5 height 5
click at [209, 149] on input "Select an option" at bounding box center [207, 150] width 5 height 5
click at [229, 169] on span "Select an option" at bounding box center [228, 169] width 5 height 5
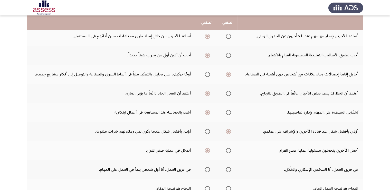
click at [229, 169] on input "Select an option" at bounding box center [228, 169] width 5 height 5
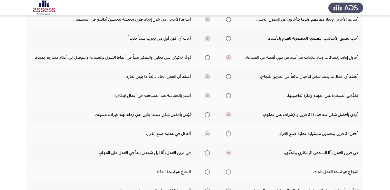
scroll to position [103, 0]
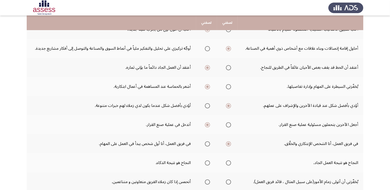
click at [229, 163] on span "Select an option" at bounding box center [228, 162] width 5 height 5
click at [229, 163] on input "Select an option" at bounding box center [228, 162] width 5 height 5
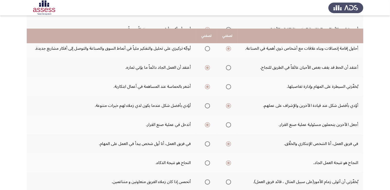
scroll to position [128, 0]
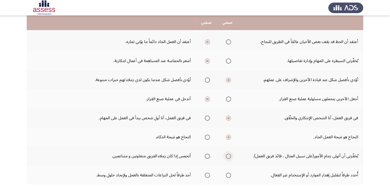
click at [228, 154] on span "Select an option" at bounding box center [228, 155] width 5 height 5
click at [228, 154] on input "Select an option" at bounding box center [228, 155] width 5 height 5
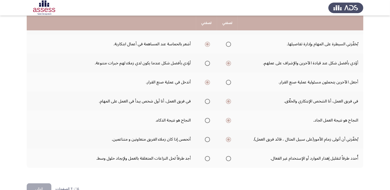
scroll to position [154, 0]
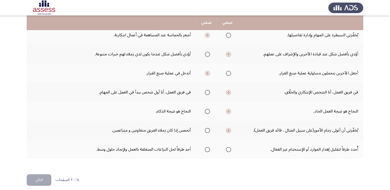
click at [229, 148] on span "Select an option" at bounding box center [228, 149] width 5 height 5
click at [229, 148] on input "Select an option" at bounding box center [228, 149] width 5 height 5
click at [33, 178] on button "التالي" at bounding box center [39, 180] width 25 height 12
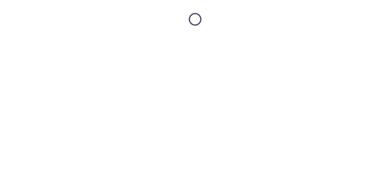
scroll to position [0, 0]
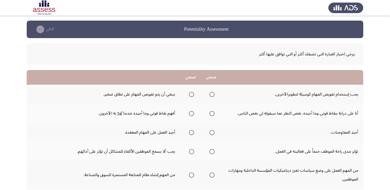
click at [212, 92] on span "Select an option" at bounding box center [212, 94] width 5 height 5
click at [212, 92] on input "Select an option" at bounding box center [212, 94] width 5 height 5
click at [212, 113] on span "Select an option" at bounding box center [212, 113] width 5 height 5
click at [212, 113] on input "Select an option" at bounding box center [212, 113] width 5 height 5
click at [213, 133] on span "Select an option" at bounding box center [212, 132] width 5 height 5
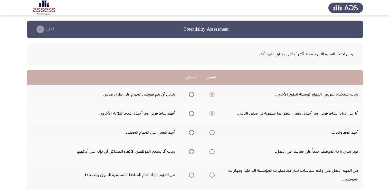
click at [213, 133] on input "Select an option" at bounding box center [212, 132] width 5 height 5
click at [190, 149] on span "Select an option" at bounding box center [191, 151] width 5 height 5
click at [190, 149] on input "Select an option" at bounding box center [191, 151] width 5 height 5
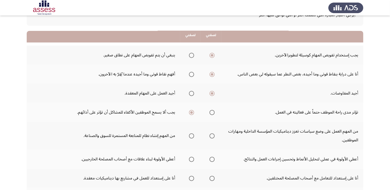
scroll to position [51, 0]
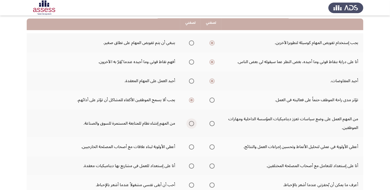
click at [191, 122] on span "Select an option" at bounding box center [191, 123] width 5 height 5
click at [191, 122] on input "Select an option" at bounding box center [191, 123] width 5 height 5
click at [213, 147] on span "Select an option" at bounding box center [212, 146] width 5 height 5
click at [213, 147] on input "Select an option" at bounding box center [212, 146] width 5 height 5
click at [192, 165] on span "Select an option" at bounding box center [191, 165] width 5 height 5
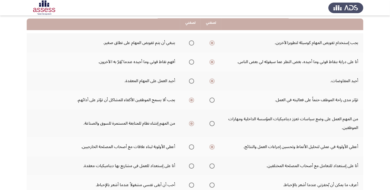
click at [192, 165] on input "Select an option" at bounding box center [191, 165] width 5 height 5
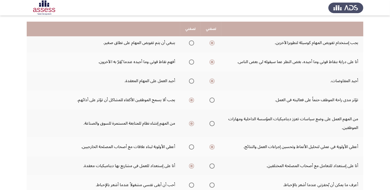
scroll to position [77, 0]
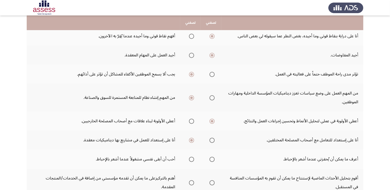
click at [191, 159] on span "Select an option" at bounding box center [191, 159] width 5 height 5
click at [191, 159] on input "Select an option" at bounding box center [191, 159] width 5 height 5
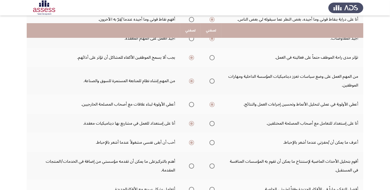
scroll to position [103, 0]
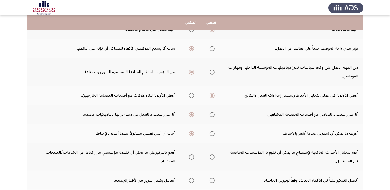
click at [212, 155] on span "Select an option" at bounding box center [212, 156] width 5 height 5
click at [212, 155] on input "Select an option" at bounding box center [212, 156] width 5 height 5
click at [192, 155] on span "Select an option" at bounding box center [191, 156] width 5 height 5
click at [192, 155] on input "Select an option" at bounding box center [191, 156] width 5 height 5
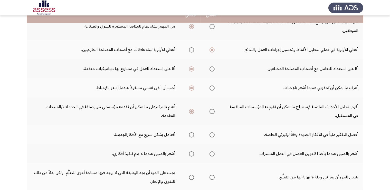
scroll to position [154, 0]
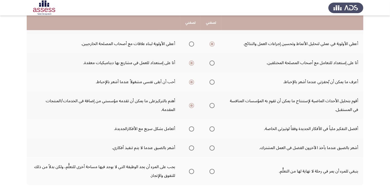
click at [191, 128] on span "Select an option" at bounding box center [191, 128] width 5 height 5
click at [191, 128] on input "Select an option" at bounding box center [191, 128] width 5 height 5
click at [193, 145] on span "Select an option" at bounding box center [191, 147] width 5 height 5
click at [193, 145] on input "Select an option" at bounding box center [191, 147] width 5 height 5
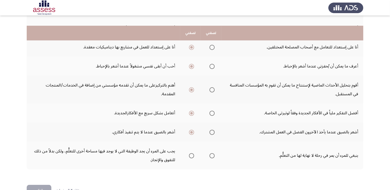
scroll to position [184, 0]
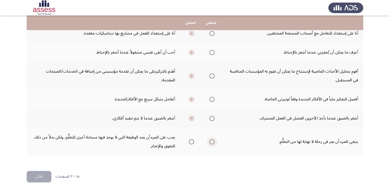
click at [211, 139] on span "Select an option" at bounding box center [212, 141] width 5 height 5
click at [211, 139] on input "Select an option" at bounding box center [212, 141] width 5 height 5
click at [40, 175] on button "التالي" at bounding box center [39, 177] width 25 height 12
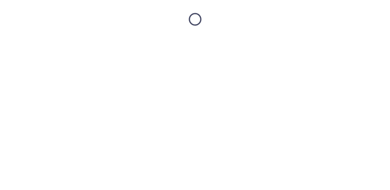
scroll to position [0, 0]
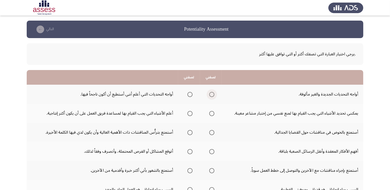
click at [211, 95] on span "Select an option" at bounding box center [211, 94] width 5 height 5
click at [211, 95] on input "Select an option" at bounding box center [211, 94] width 5 height 5
click at [190, 113] on span "Select an option" at bounding box center [190, 113] width 5 height 5
click at [190, 113] on input "Select an option" at bounding box center [190, 113] width 5 height 5
click at [191, 132] on span "Select an option" at bounding box center [190, 132] width 5 height 5
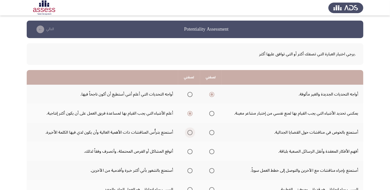
click at [191, 132] on input "Select an option" at bounding box center [190, 132] width 5 height 5
click at [188, 152] on span "Select an option" at bounding box center [190, 151] width 5 height 5
click at [188, 152] on input "Select an option" at bounding box center [190, 151] width 5 height 5
click at [211, 170] on span "Select an option" at bounding box center [211, 170] width 5 height 5
click at [211, 170] on input "Select an option" at bounding box center [211, 170] width 5 height 5
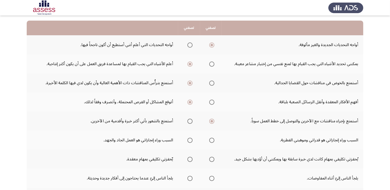
scroll to position [51, 0]
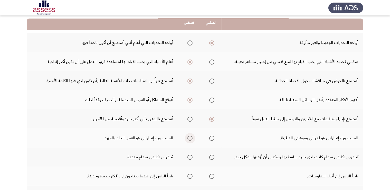
click at [190, 137] on span "Select an option" at bounding box center [190, 137] width 5 height 5
click at [190, 137] on input "Select an option" at bounding box center [190, 137] width 5 height 5
click at [189, 155] on span "Select an option" at bounding box center [190, 156] width 5 height 5
click at [189, 155] on input "Select an option" at bounding box center [190, 156] width 5 height 5
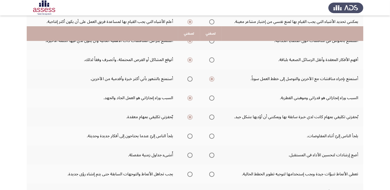
scroll to position [103, 0]
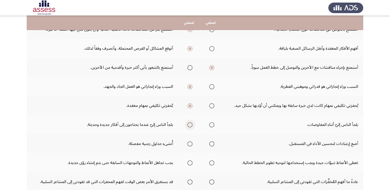
click at [190, 124] on span "Select an option" at bounding box center [190, 124] width 5 height 5
click at [190, 124] on input "Select an option" at bounding box center [190, 124] width 5 height 5
click at [212, 144] on span "Select an option" at bounding box center [211, 143] width 5 height 5
click at [212, 144] on input "Select an option" at bounding box center [211, 143] width 5 height 5
click at [190, 161] on span "Select an option" at bounding box center [190, 162] width 5 height 5
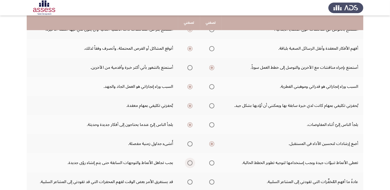
click at [190, 161] on input "Select an option" at bounding box center [190, 162] width 5 height 5
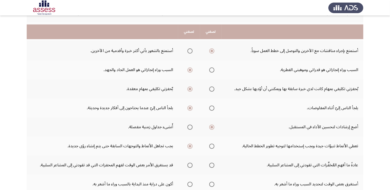
scroll to position [128, 0]
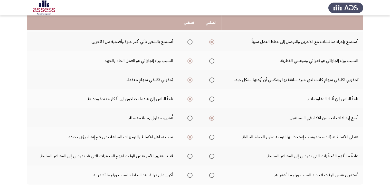
click at [213, 154] on span "Select an option" at bounding box center [211, 155] width 5 height 5
click at [213, 154] on input "Select an option" at bounding box center [211, 155] width 5 height 5
click at [189, 173] on span "Select an option" at bounding box center [190, 174] width 5 height 5
click at [189, 173] on input "Select an option" at bounding box center [190, 174] width 5 height 5
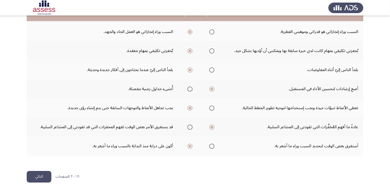
scroll to position [158, 0]
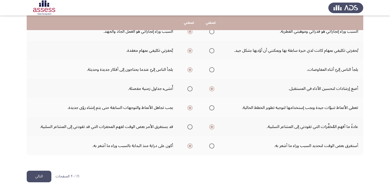
click at [45, 174] on button "التالي" at bounding box center [39, 176] width 25 height 12
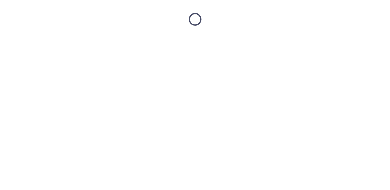
scroll to position [0, 0]
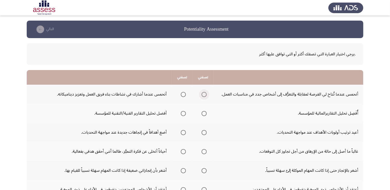
click at [205, 95] on span "Select an option" at bounding box center [204, 94] width 5 height 5
click at [205, 95] on input "Select an option" at bounding box center [204, 94] width 5 height 5
click at [184, 114] on span "Select an option" at bounding box center [183, 113] width 5 height 5
click at [184, 114] on input "Select an option" at bounding box center [183, 113] width 5 height 5
click at [183, 132] on span "Select an option" at bounding box center [183, 132] width 5 height 5
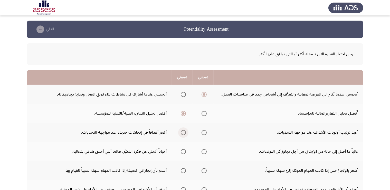
click at [183, 132] on input "Select an option" at bounding box center [183, 132] width 5 height 5
click at [205, 150] on span "Select an option" at bounding box center [204, 151] width 5 height 5
click at [205, 150] on input "Select an option" at bounding box center [204, 151] width 5 height 5
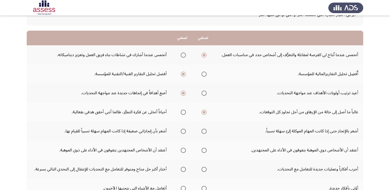
scroll to position [51, 0]
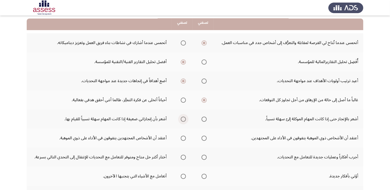
click at [182, 119] on span "Select an option" at bounding box center [183, 118] width 5 height 5
click at [182, 119] on input "Select an option" at bounding box center [183, 118] width 5 height 5
click at [184, 137] on span "Select an option" at bounding box center [183, 137] width 5 height 5
click at [184, 137] on input "Select an option" at bounding box center [183, 137] width 5 height 5
click at [205, 176] on span "Select an option" at bounding box center [204, 175] width 5 height 5
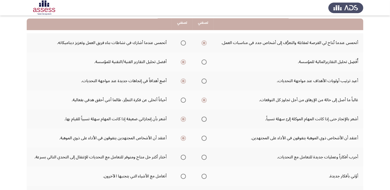
click at [205, 176] on input "Select an option" at bounding box center [204, 175] width 5 height 5
click at [204, 157] on span "Select an option" at bounding box center [204, 156] width 5 height 5
click at [204, 157] on input "Select an option" at bounding box center [204, 156] width 5 height 5
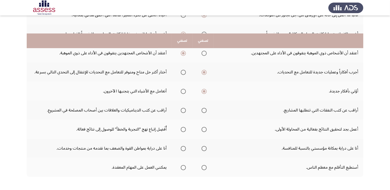
scroll to position [154, 0]
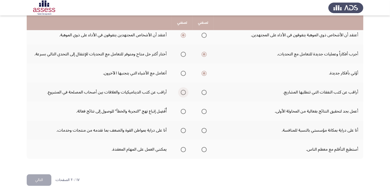
click at [183, 92] on span "Select an option" at bounding box center [183, 92] width 5 height 5
click at [183, 92] on input "Select an option" at bounding box center [183, 92] width 5 height 5
click at [205, 109] on span "Select an option" at bounding box center [204, 111] width 5 height 5
click at [205, 109] on input "Select an option" at bounding box center [204, 111] width 5 height 5
click at [184, 130] on span "Select an option" at bounding box center [183, 130] width 5 height 5
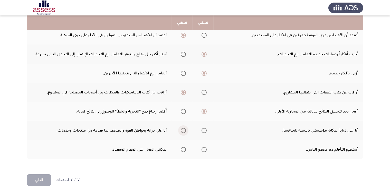
click at [184, 130] on input "Select an option" at bounding box center [183, 130] width 5 height 5
click at [184, 148] on span "Select an option" at bounding box center [183, 149] width 5 height 5
click at [184, 148] on input "Select an option" at bounding box center [183, 149] width 5 height 5
click at [34, 179] on button "التالي" at bounding box center [39, 180] width 25 height 12
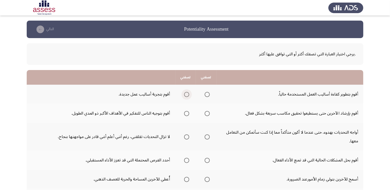
click at [186, 94] on span "Select an option" at bounding box center [186, 94] width 5 height 5
click at [186, 94] on input "Select an option" at bounding box center [186, 94] width 5 height 5
click at [187, 112] on span "Select an option" at bounding box center [186, 113] width 5 height 5
click at [187, 112] on input "Select an option" at bounding box center [186, 113] width 5 height 5
click at [209, 137] on span "Select an option" at bounding box center [207, 136] width 5 height 5
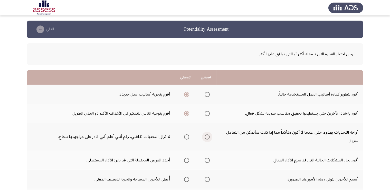
click at [209, 137] on input "Select an option" at bounding box center [207, 136] width 5 height 5
click at [187, 160] on span "Select an option" at bounding box center [186, 160] width 5 height 5
click at [187, 160] on input "Select an option" at bounding box center [186, 160] width 5 height 5
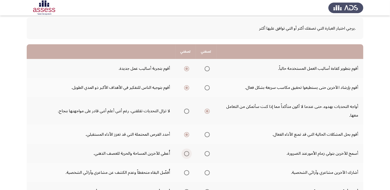
click at [188, 152] on span "Select an option" at bounding box center [186, 153] width 5 height 5
click at [188, 152] on input "Select an option" at bounding box center [186, 153] width 5 height 5
click at [187, 171] on span "Select an option" at bounding box center [186, 172] width 5 height 5
click at [187, 171] on input "Select an option" at bounding box center [186, 172] width 5 height 5
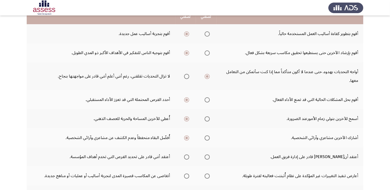
scroll to position [77, 0]
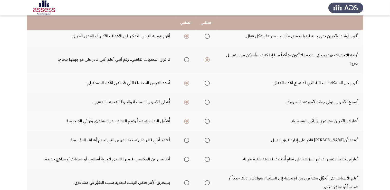
click at [186, 139] on span "Select an option" at bounding box center [186, 139] width 5 height 5
click at [186, 139] on input "Select an option" at bounding box center [186, 139] width 5 height 5
click at [188, 159] on span "Select an option" at bounding box center [186, 159] width 5 height 5
click at [188, 159] on input "Select an option" at bounding box center [186, 159] width 5 height 5
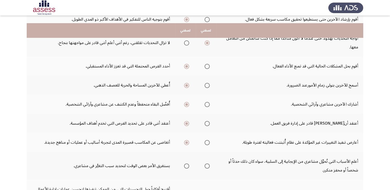
scroll to position [103, 0]
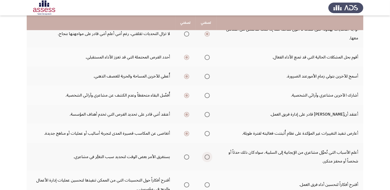
click at [207, 157] on span "Select an option" at bounding box center [207, 156] width 5 height 5
click at [207, 157] on input "Select an option" at bounding box center [207, 156] width 5 height 5
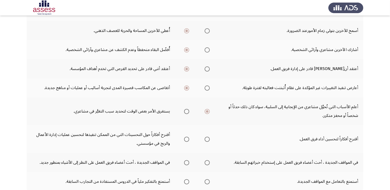
scroll to position [154, 0]
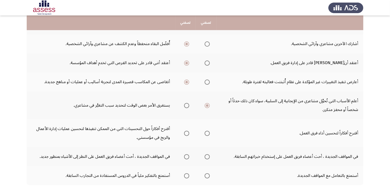
click at [185, 131] on span "Select an option" at bounding box center [186, 133] width 5 height 5
click at [185, 131] on input "Select an option" at bounding box center [186, 133] width 5 height 5
click at [188, 154] on span "Select an option" at bounding box center [186, 156] width 5 height 5
click at [188, 154] on input "Select an option" at bounding box center [186, 156] width 5 height 5
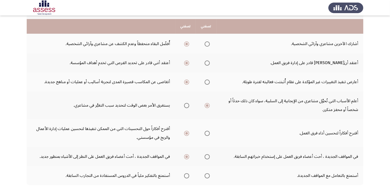
scroll to position [180, 0]
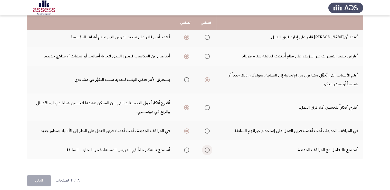
click at [208, 148] on span "Select an option" at bounding box center [207, 149] width 5 height 5
click at [208, 148] on input "Select an option" at bounding box center [207, 149] width 5 height 5
click at [41, 178] on button "التالي" at bounding box center [39, 180] width 25 height 12
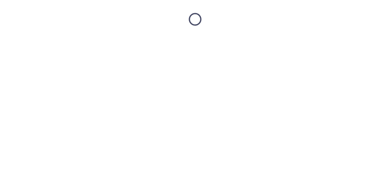
scroll to position [0, 0]
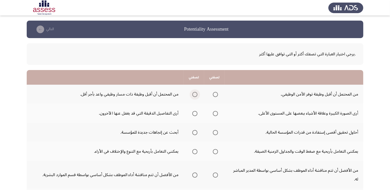
click at [194, 94] on span "Select an option" at bounding box center [194, 94] width 5 height 5
click at [194, 94] on input "Select an option" at bounding box center [194, 94] width 5 height 5
click at [216, 113] on span "Select an option" at bounding box center [215, 113] width 5 height 5
click at [216, 113] on input "Select an option" at bounding box center [215, 113] width 5 height 5
click at [195, 132] on span "Select an option" at bounding box center [194, 132] width 5 height 5
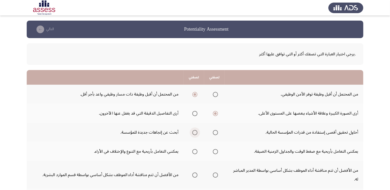
click at [195, 132] on input "Select an option" at bounding box center [194, 132] width 5 height 5
click at [193, 151] on span "Select an option" at bounding box center [194, 151] width 5 height 5
click at [193, 151] on input "Select an option" at bounding box center [194, 151] width 5 height 5
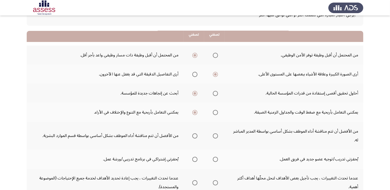
scroll to position [51, 0]
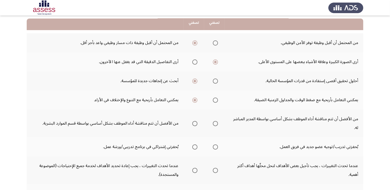
click at [215, 123] on span "Select an option" at bounding box center [215, 123] width 5 height 5
click at [215, 123] on input "Select an option" at bounding box center [215, 123] width 5 height 5
click at [216, 146] on span "Select an option" at bounding box center [215, 146] width 5 height 5
click at [216, 146] on input "Select an option" at bounding box center [215, 146] width 5 height 5
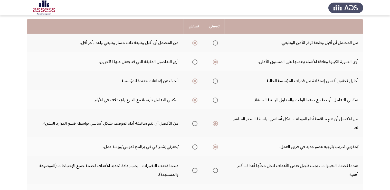
scroll to position [77, 0]
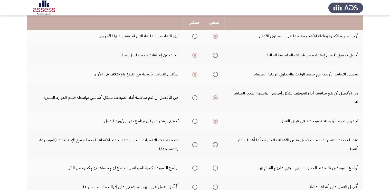
click at [196, 144] on span "Select an option" at bounding box center [194, 144] width 5 height 5
click at [196, 144] on input "Select an option" at bounding box center [194, 144] width 5 height 5
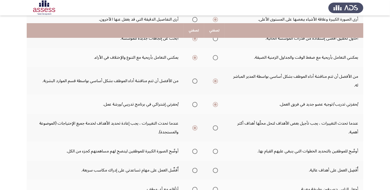
scroll to position [103, 0]
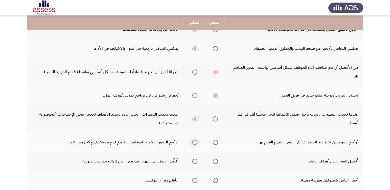
click at [193, 141] on span "Select an option" at bounding box center [194, 142] width 5 height 5
click at [193, 141] on input "Select an option" at bounding box center [194, 142] width 5 height 5
click at [216, 160] on span "Select an option" at bounding box center [215, 161] width 5 height 5
click at [216, 160] on input "Select an option" at bounding box center [215, 161] width 5 height 5
click at [217, 180] on span "Select an option" at bounding box center [215, 180] width 5 height 5
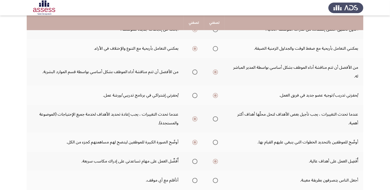
click at [217, 180] on input "Select an option" at bounding box center [215, 180] width 5 height 5
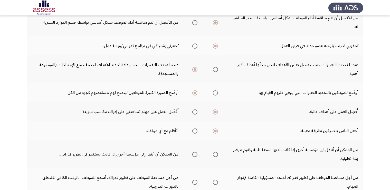
scroll to position [154, 0]
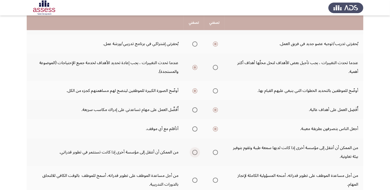
click at [193, 151] on span "Select an option" at bounding box center [194, 152] width 5 height 5
click at [193, 151] on input "Select an option" at bounding box center [194, 152] width 5 height 5
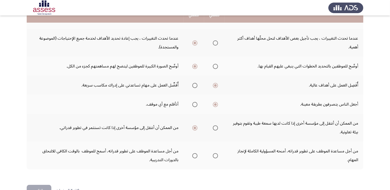
scroll to position [180, 0]
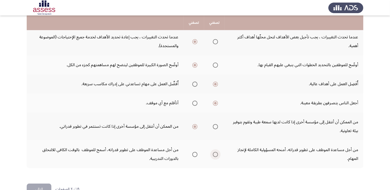
click at [216, 153] on span "Select an option" at bounding box center [215, 154] width 5 height 5
click at [216, 153] on input "Select an option" at bounding box center [215, 154] width 5 height 5
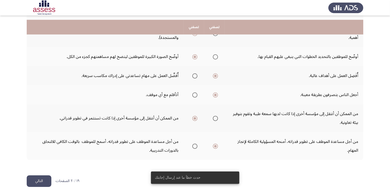
scroll to position [192, 0]
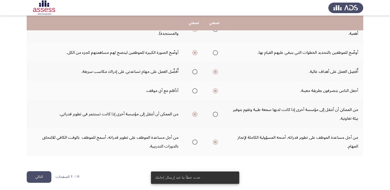
click at [41, 174] on button "التالي" at bounding box center [39, 177] width 25 height 12
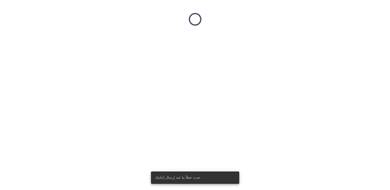
scroll to position [0, 0]
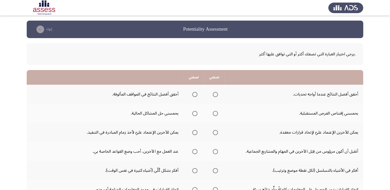
click at [216, 94] on span "Select an option" at bounding box center [215, 94] width 5 height 5
click at [216, 94] on input "Select an option" at bounding box center [215, 94] width 5 height 5
click at [215, 112] on span "Select an option" at bounding box center [215, 113] width 5 height 5
click at [215, 112] on input "Select an option" at bounding box center [215, 113] width 5 height 5
click at [216, 133] on span "Select an option" at bounding box center [215, 132] width 5 height 5
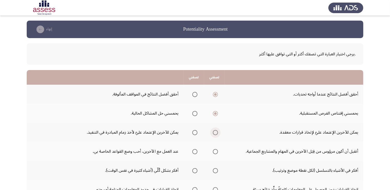
click at [216, 133] on input "Select an option" at bounding box center [215, 132] width 5 height 5
click at [196, 151] on span "Select an option" at bounding box center [194, 151] width 5 height 5
click at [196, 151] on input "Select an option" at bounding box center [194, 151] width 5 height 5
click at [214, 168] on span "Select an option" at bounding box center [215, 170] width 5 height 5
click at [214, 168] on input "Select an option" at bounding box center [215, 170] width 5 height 5
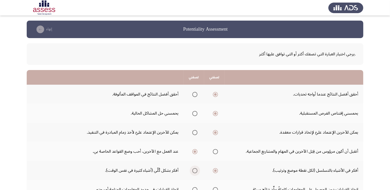
click at [194, 170] on span "Select an option" at bounding box center [194, 170] width 5 height 5
click at [194, 170] on input "Select an option" at bounding box center [194, 170] width 5 height 5
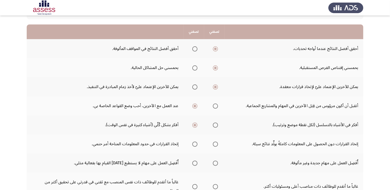
scroll to position [51, 0]
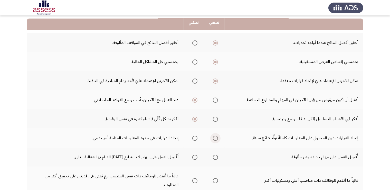
click at [216, 138] on span "Select an option" at bounding box center [215, 137] width 5 height 5
click at [216, 138] on input "Select an option" at bounding box center [215, 137] width 5 height 5
click at [196, 158] on span "Select an option" at bounding box center [194, 156] width 5 height 5
click at [196, 158] on input "Select an option" at bounding box center [194, 156] width 5 height 5
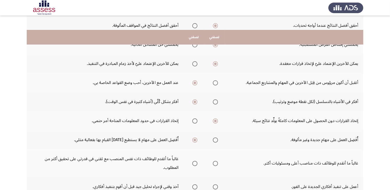
scroll to position [103, 0]
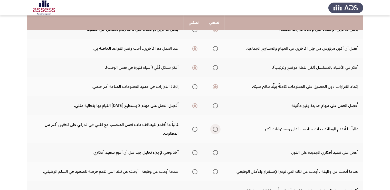
click at [215, 129] on span "Select an option" at bounding box center [215, 128] width 5 height 5
click at [215, 129] on input "Select an option" at bounding box center [215, 128] width 5 height 5
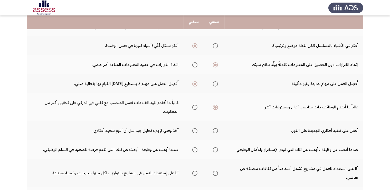
scroll to position [124, 0]
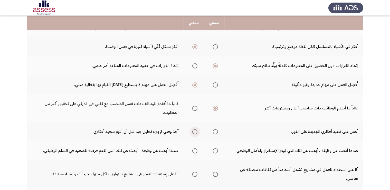
click at [195, 131] on span "Select an option" at bounding box center [194, 131] width 5 height 5
click at [195, 131] on input "Select an option" at bounding box center [194, 131] width 5 height 5
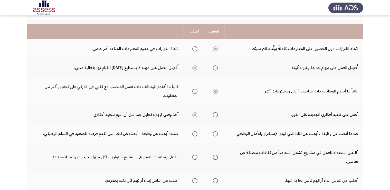
scroll to position [149, 0]
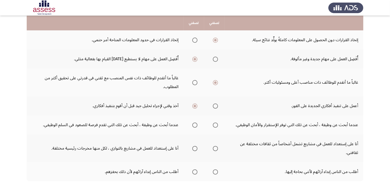
click at [195, 125] on span "Select an option" at bounding box center [195, 125] width 0 height 0
click at [195, 123] on input "Select an option" at bounding box center [194, 124] width 5 height 5
click at [217, 148] on span "Select an option" at bounding box center [215, 148] width 5 height 5
click at [217, 148] on input "Select an option" at bounding box center [215, 148] width 5 height 5
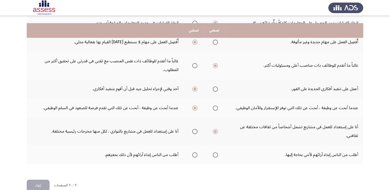
scroll to position [175, 0]
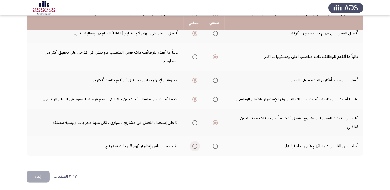
click at [194, 144] on span "Select an option" at bounding box center [194, 145] width 5 height 5
click at [194, 144] on input "Select an option" at bounding box center [194, 145] width 5 height 5
click at [38, 174] on button "إنهاء" at bounding box center [38, 177] width 23 height 12
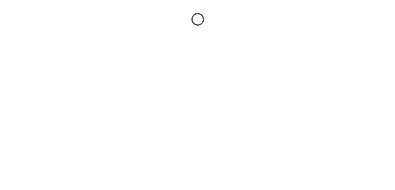
scroll to position [0, 0]
